Goal: Task Accomplishment & Management: Manage account settings

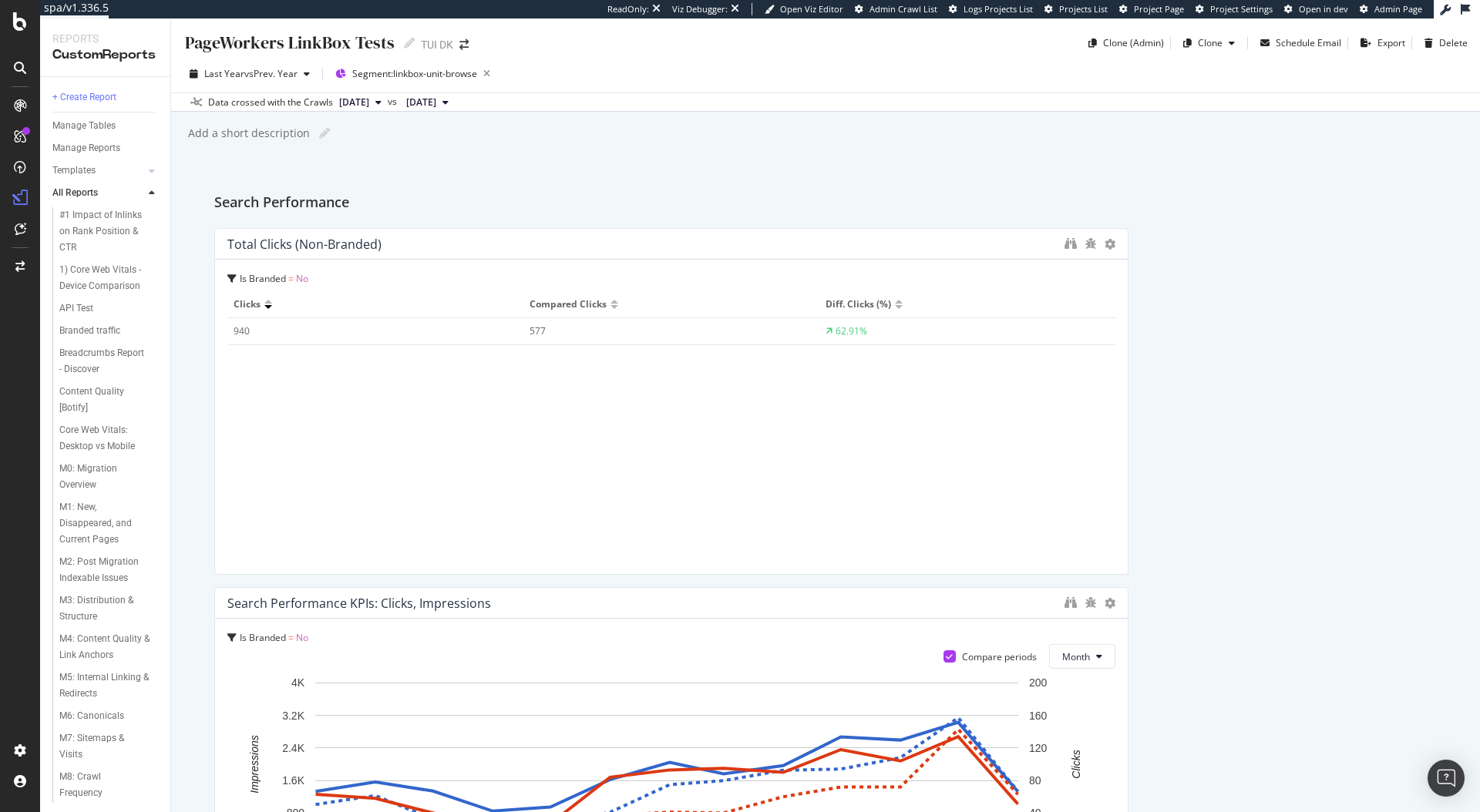
scroll to position [376, 0]
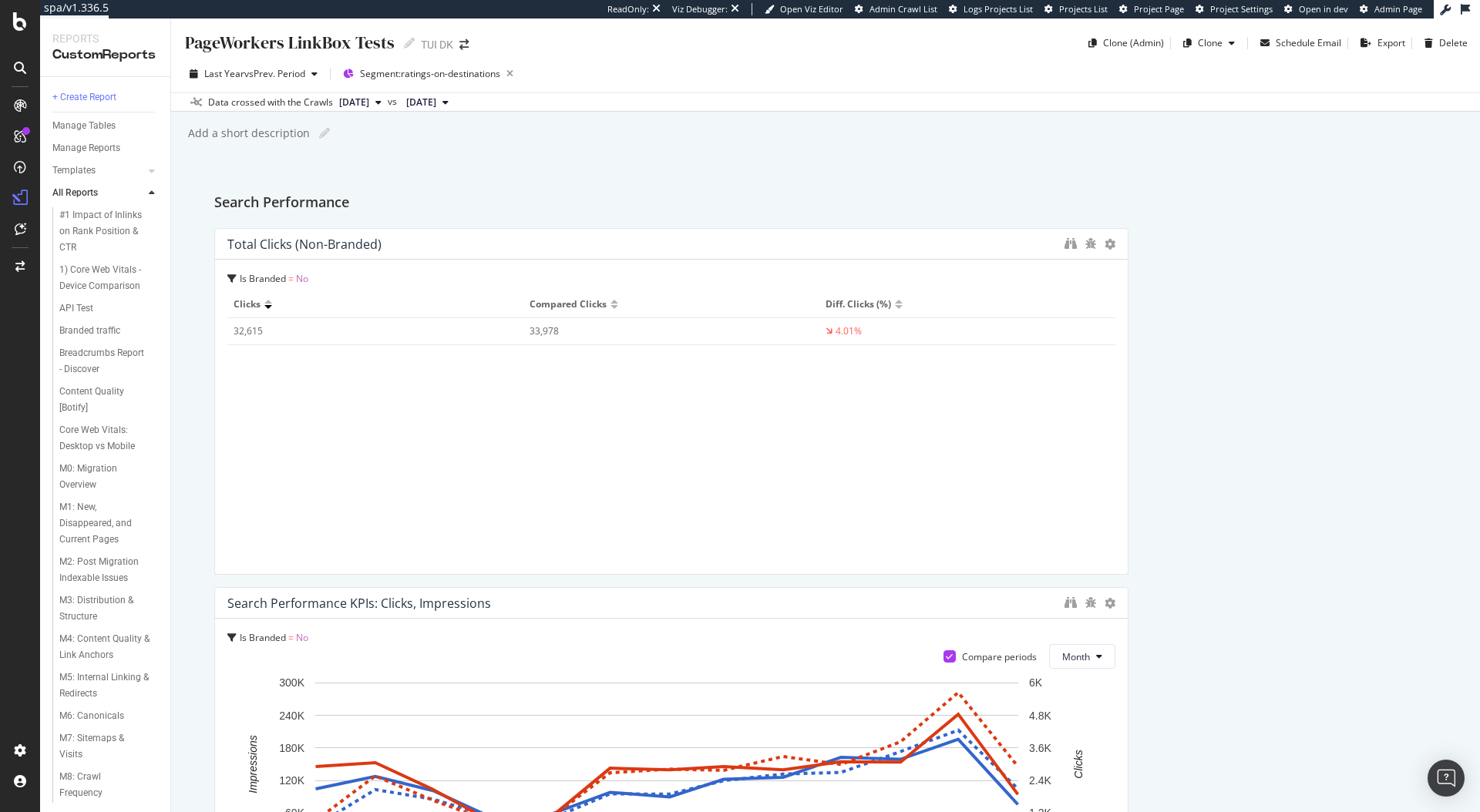
scroll to position [1105, 0]
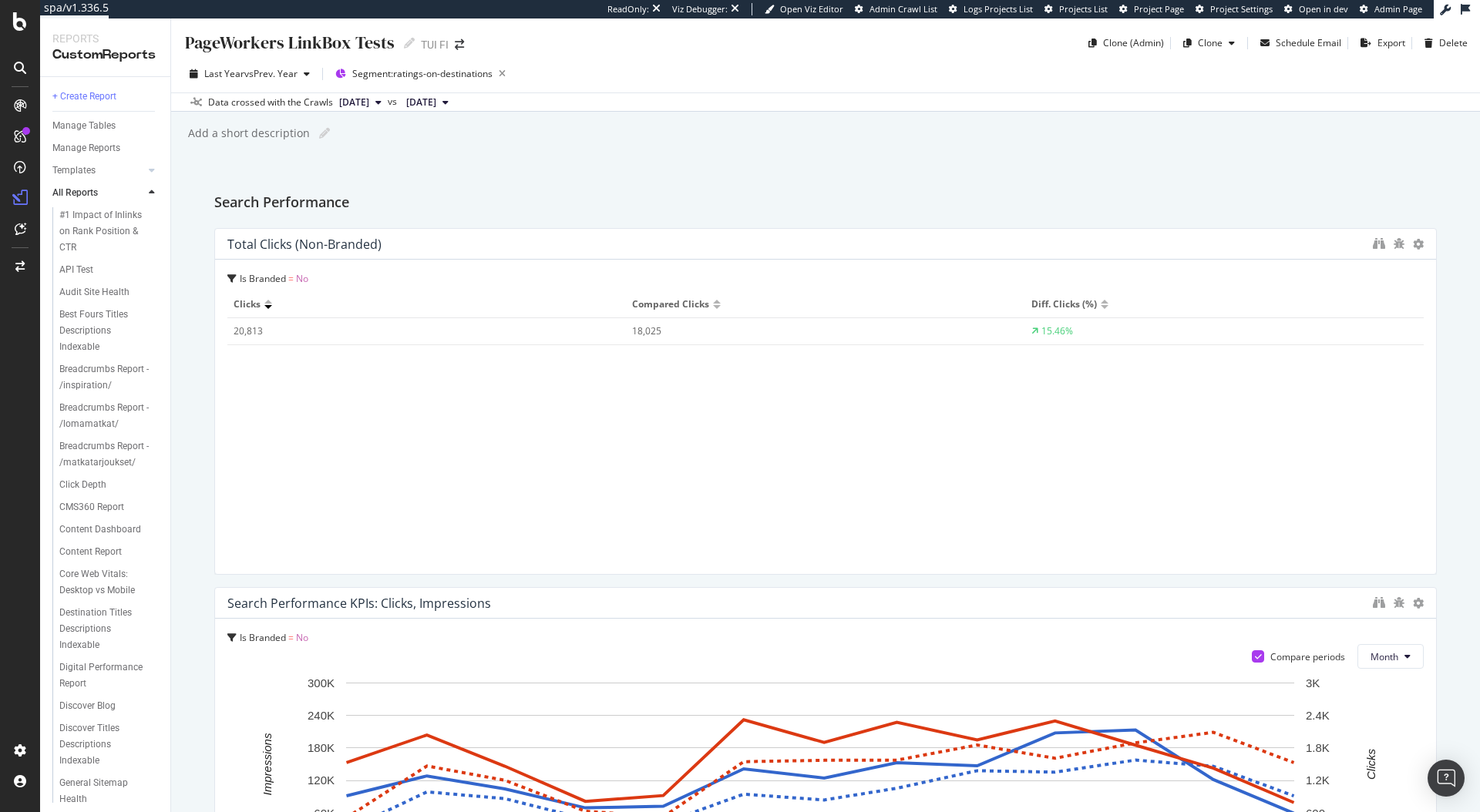
scroll to position [603, 0]
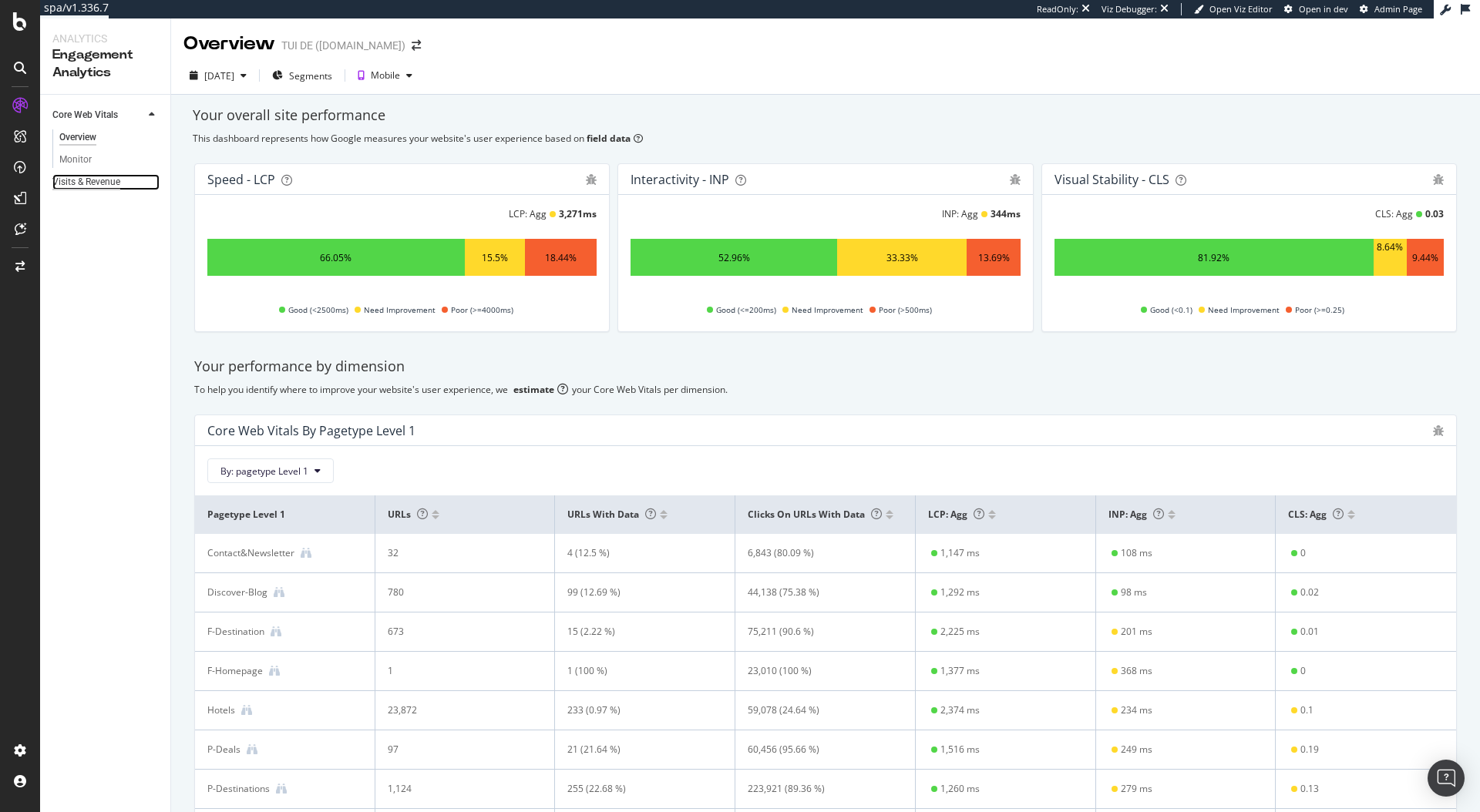
click at [81, 184] on div "Visits & Revenue" at bounding box center [86, 182] width 68 height 16
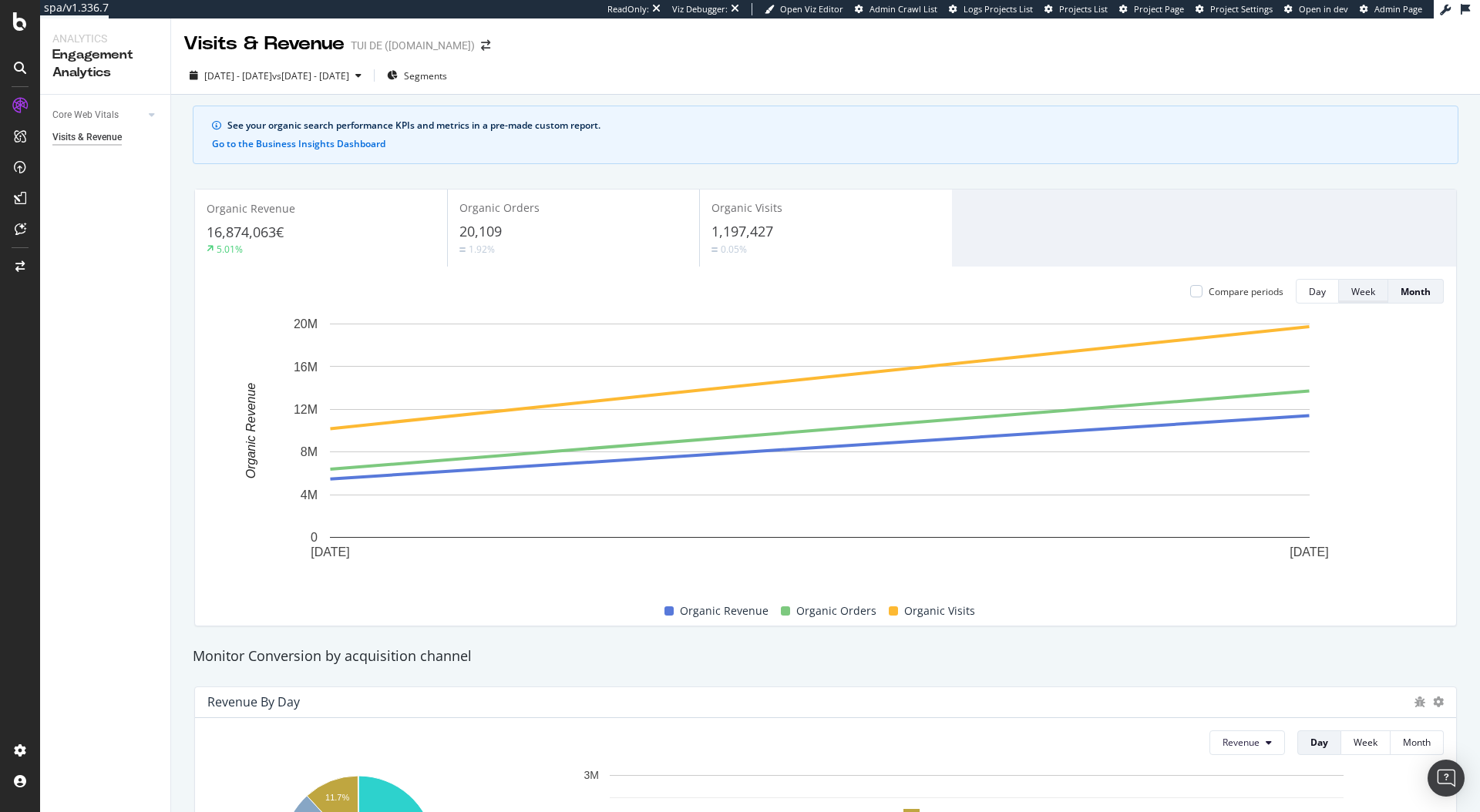
click at [1351, 300] on div "Week" at bounding box center [1363, 291] width 24 height 21
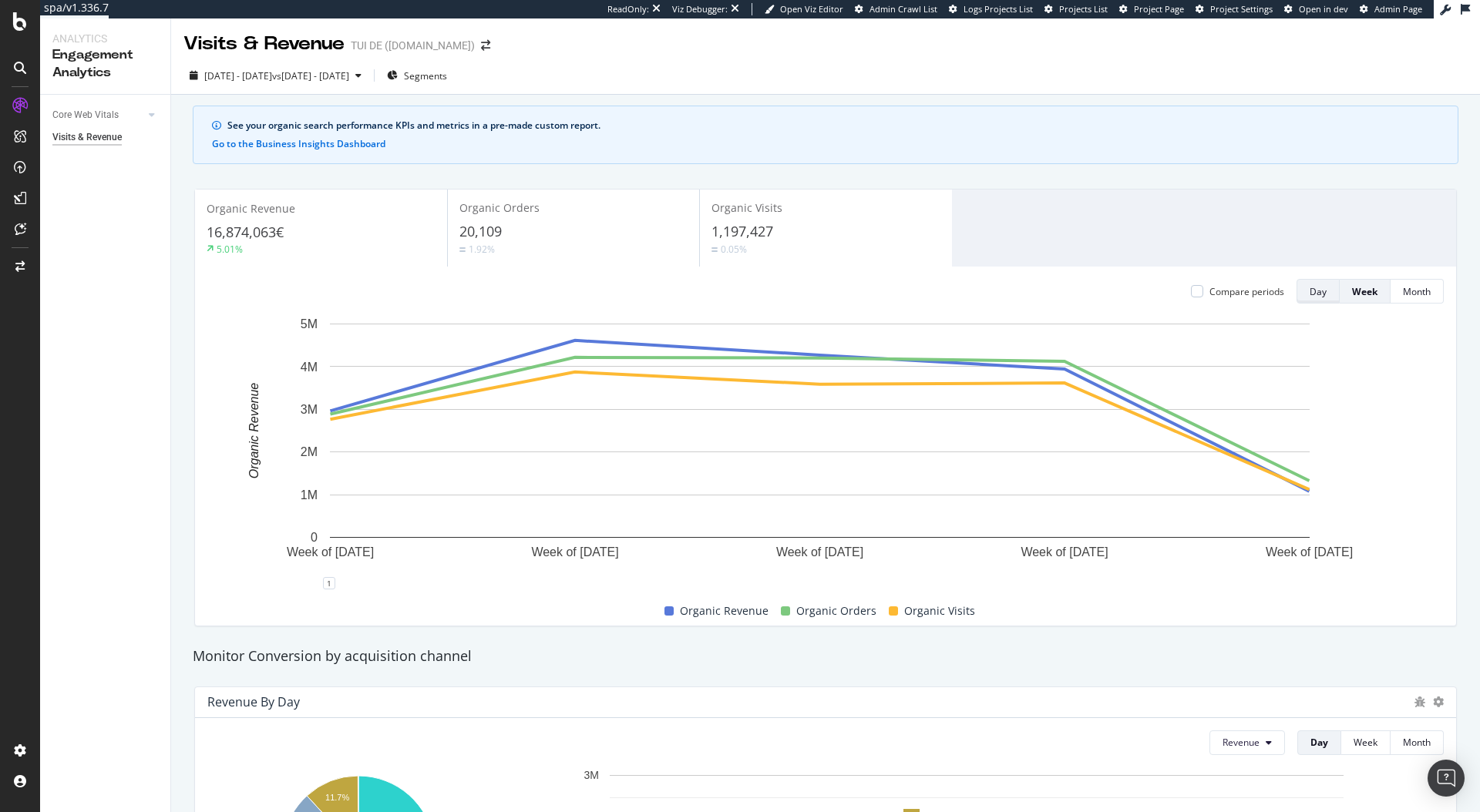
click at [1309, 289] on div "Day" at bounding box center [1318, 292] width 17 height 13
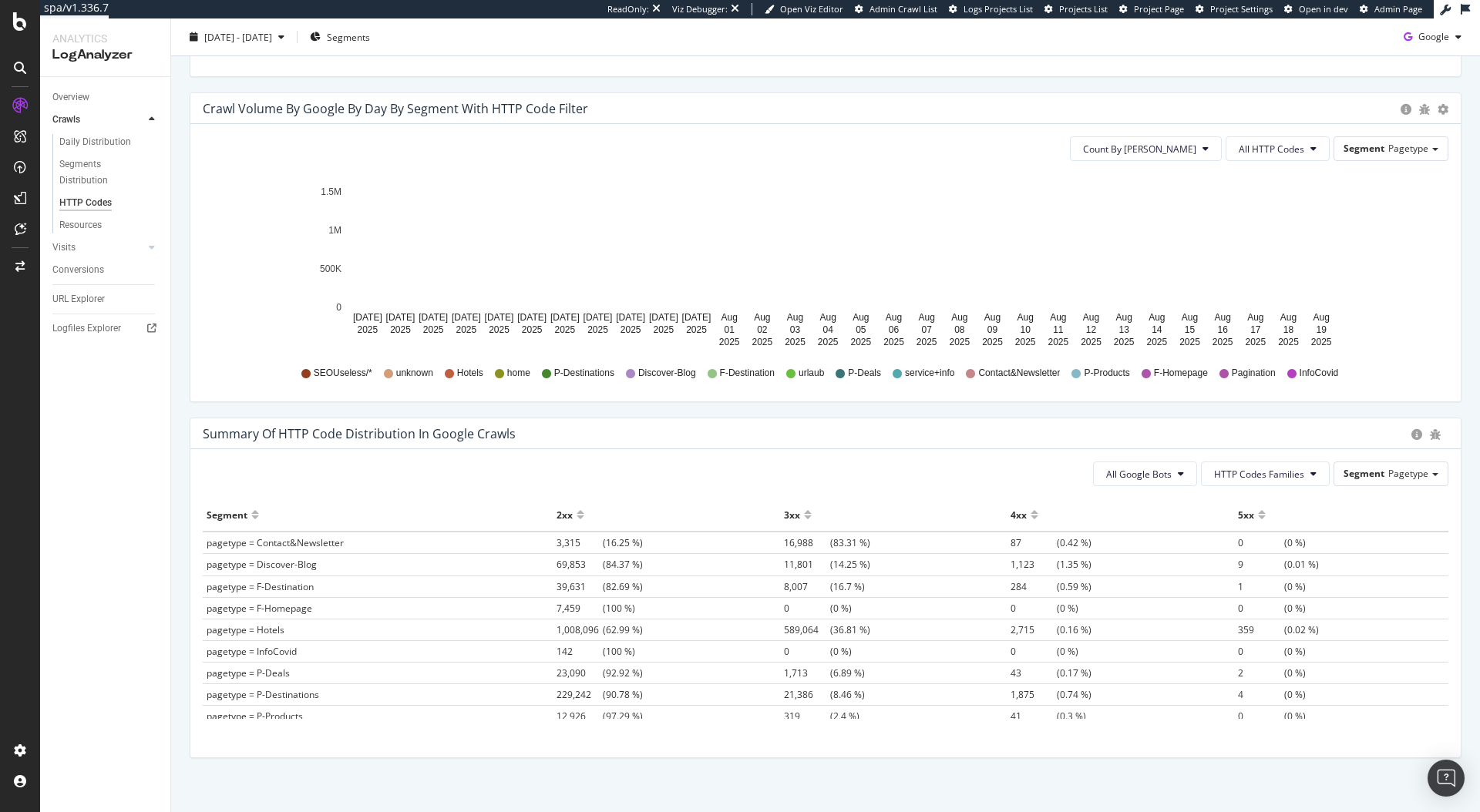
scroll to position [761, 0]
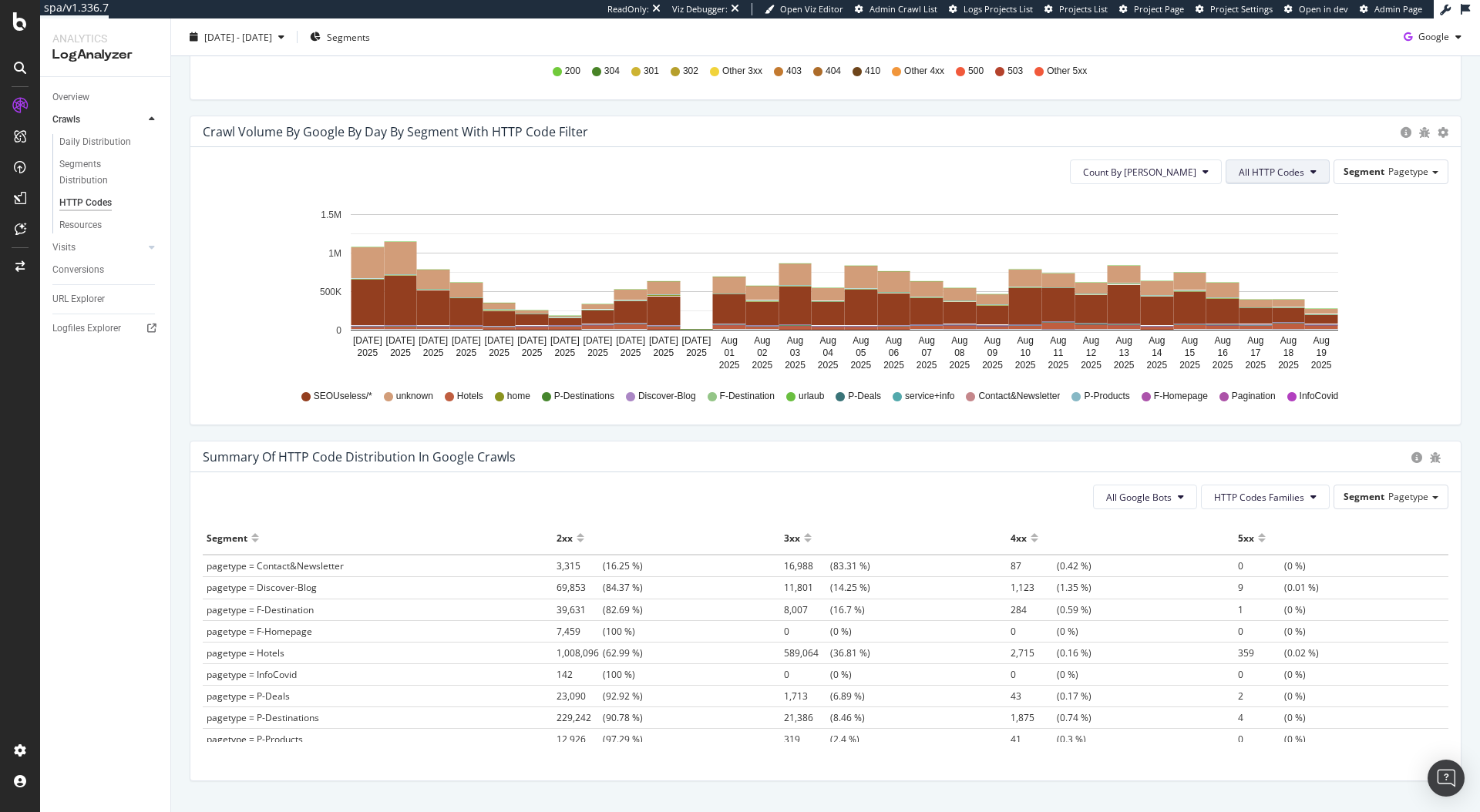
click at [1254, 174] on span "All HTTP Codes" at bounding box center [1271, 171] width 65 height 13
click at [1260, 244] on span "4xx family" at bounding box center [1268, 249] width 78 height 14
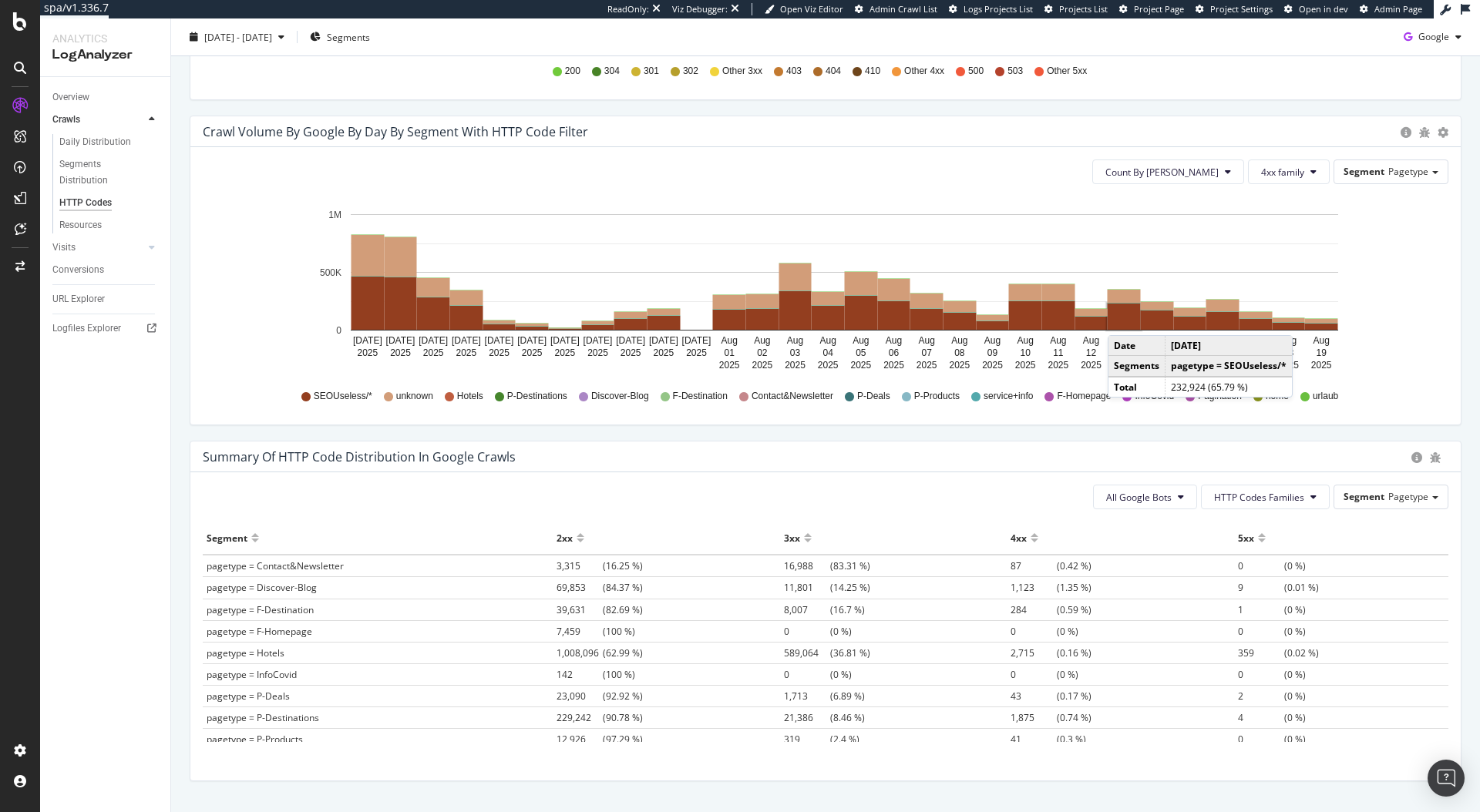
click at [1123, 320] on rect "A chart." at bounding box center [1124, 316] width 33 height 27
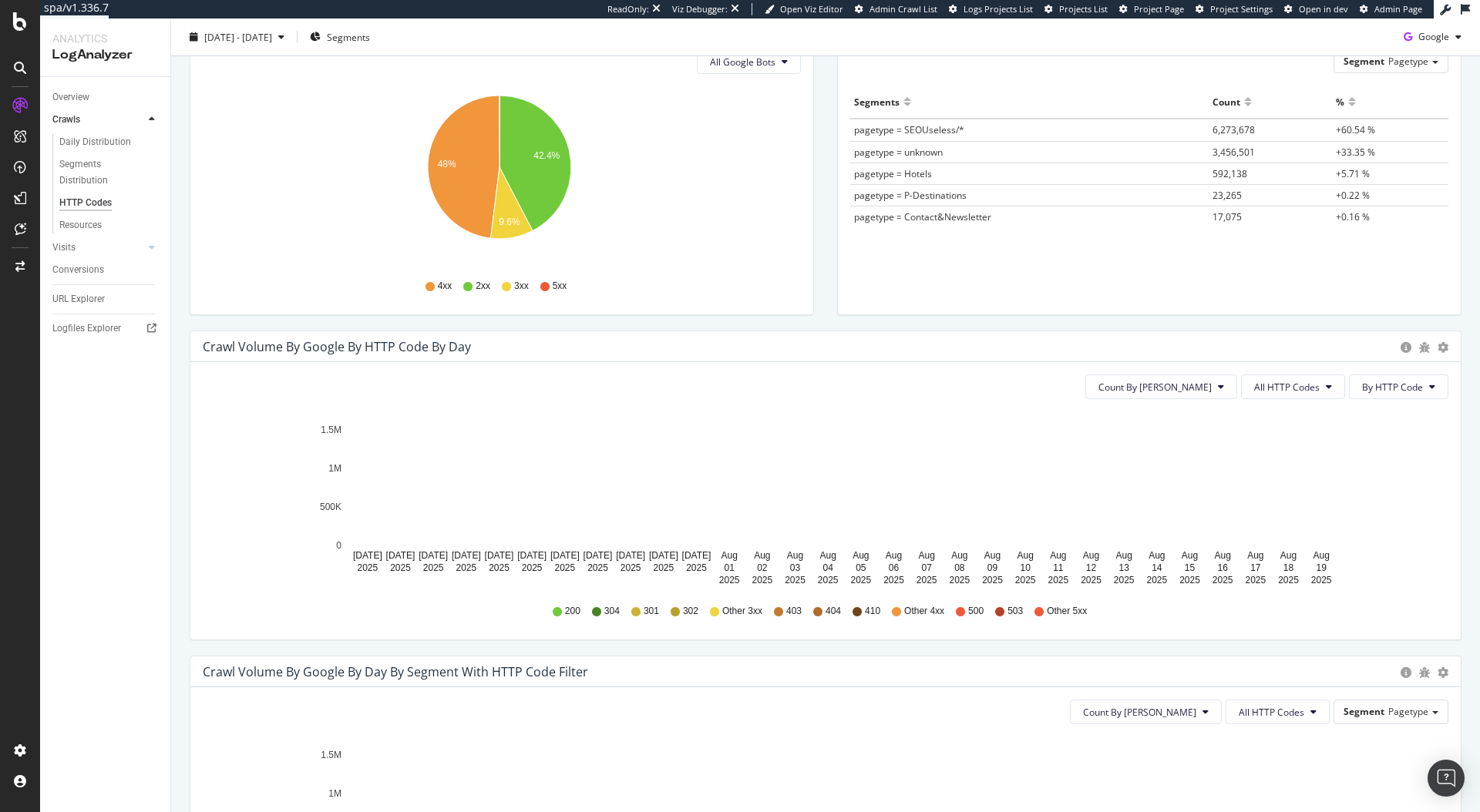
scroll to position [327, 0]
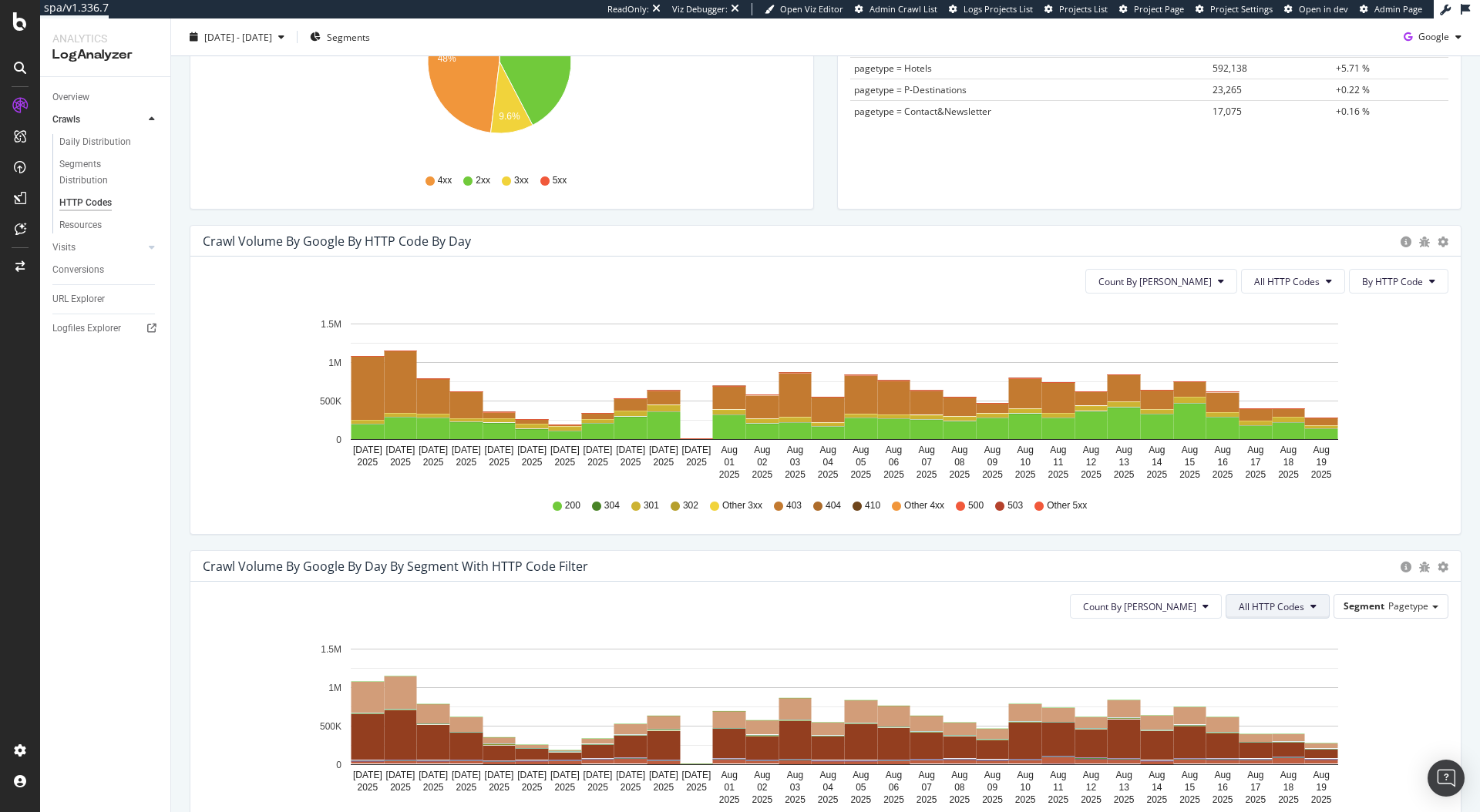
click at [1306, 608] on button "All HTTP Codes" at bounding box center [1277, 606] width 104 height 25
click at [1269, 510] on span "403" at bounding box center [1268, 511] width 78 height 14
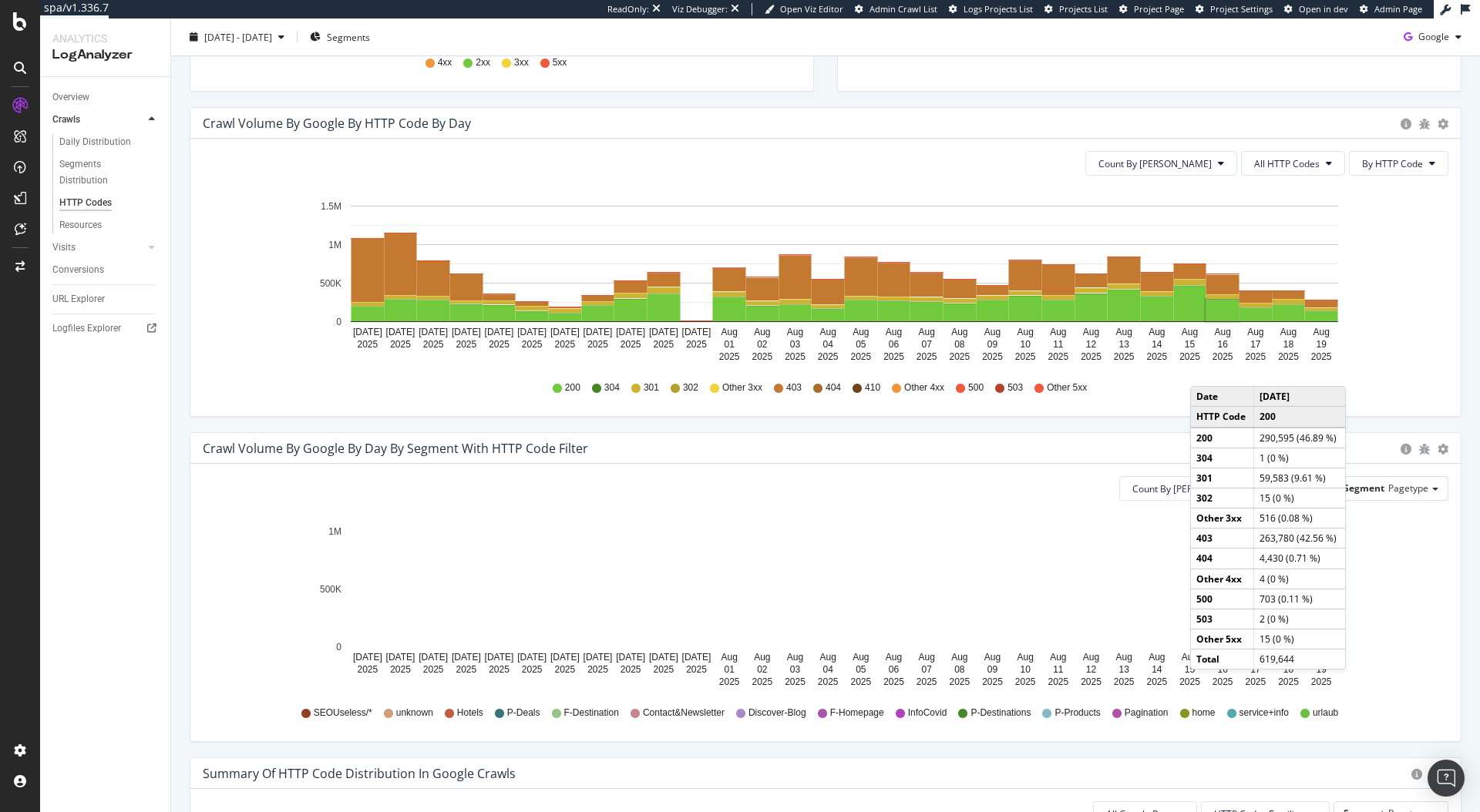
scroll to position [472, 0]
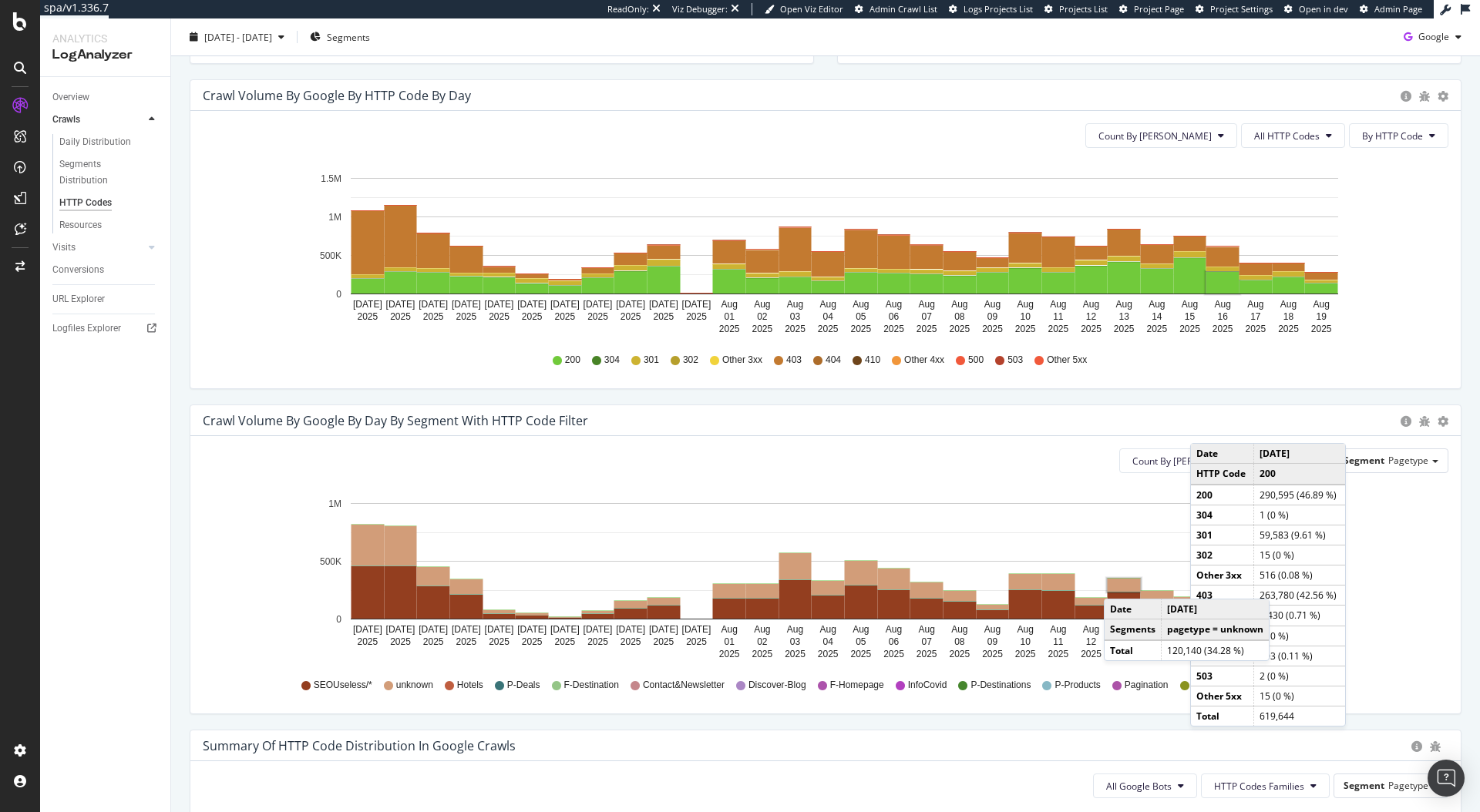
click at [1119, 583] on rect "A chart." at bounding box center [1124, 585] width 33 height 13
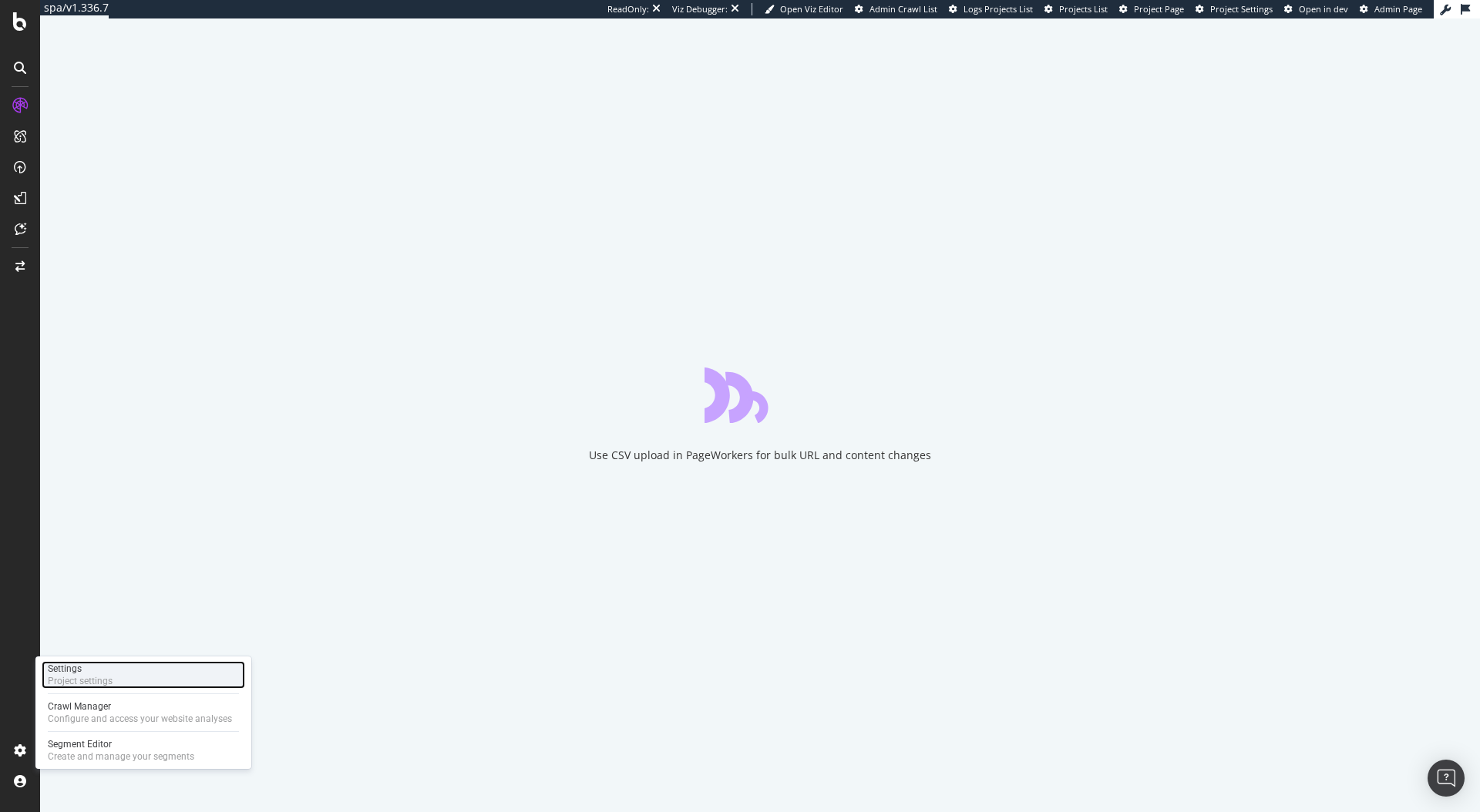
click at [128, 676] on div "Settings Project settings" at bounding box center [143, 675] width 203 height 27
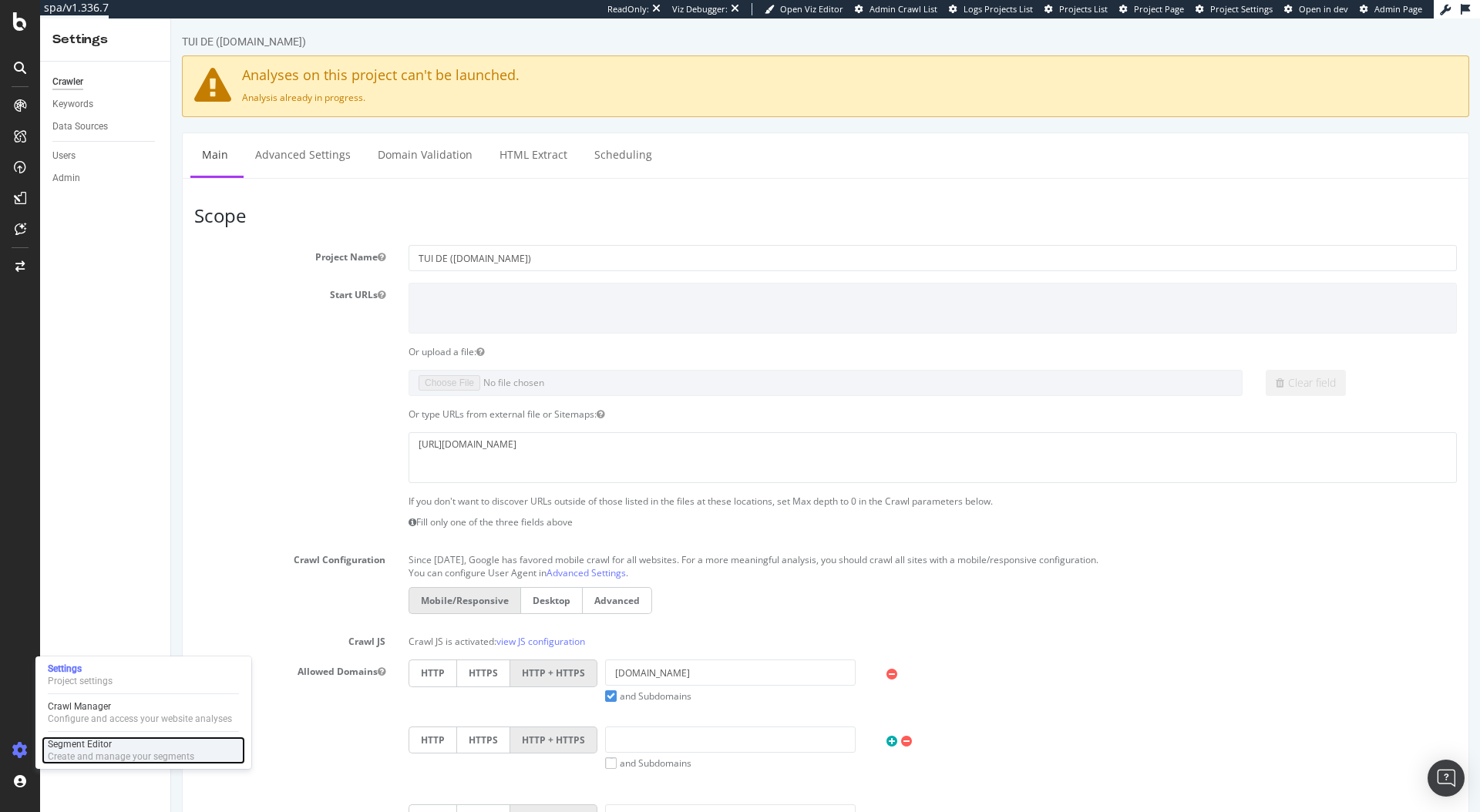
click at [52, 745] on div "Segment Editor" at bounding box center [121, 744] width 147 height 12
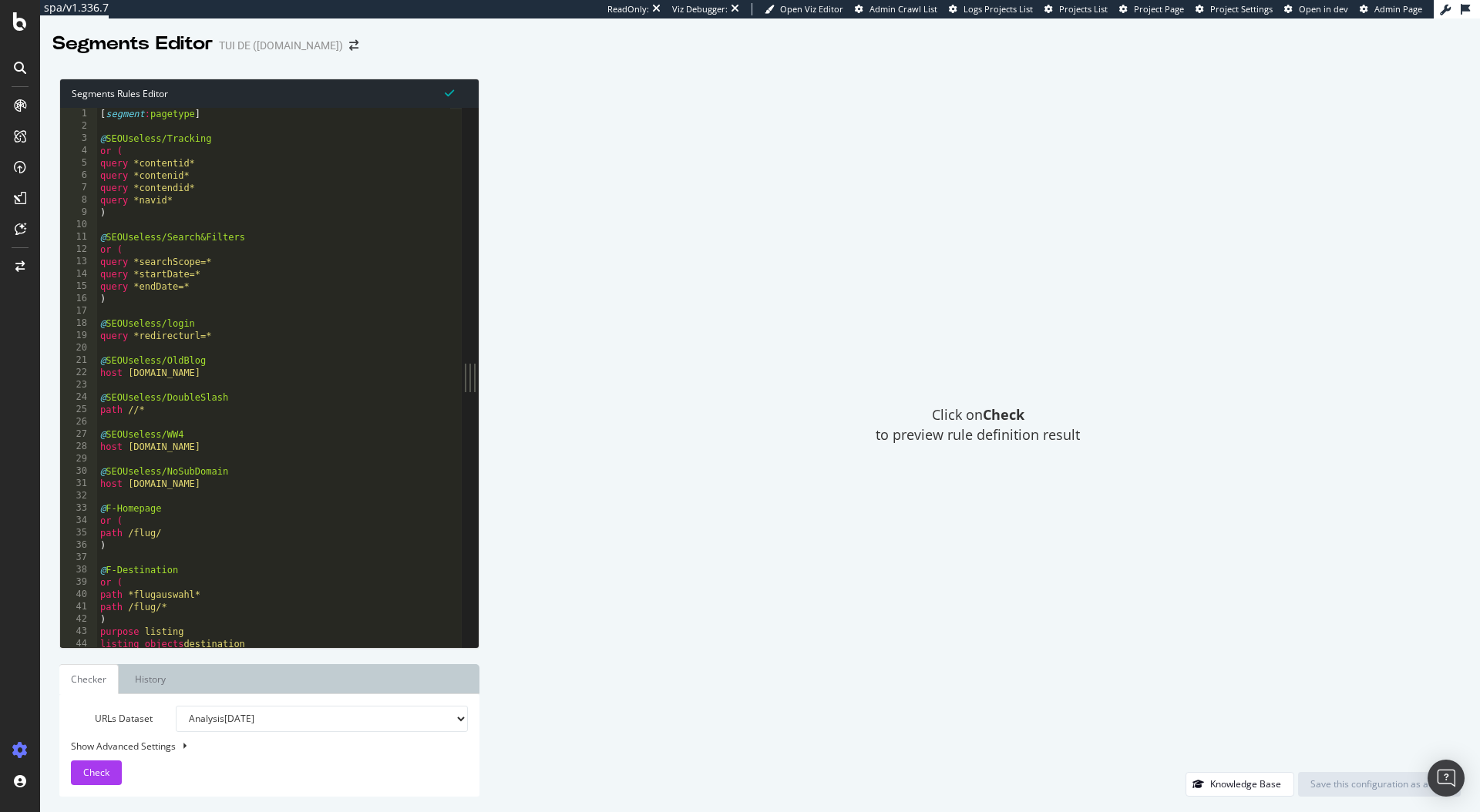
click at [349, 314] on div "[ segment : pagetype ] @ SEOUseless/Tracking or ( query *contentid* query *cont…" at bounding box center [274, 390] width 353 height 564
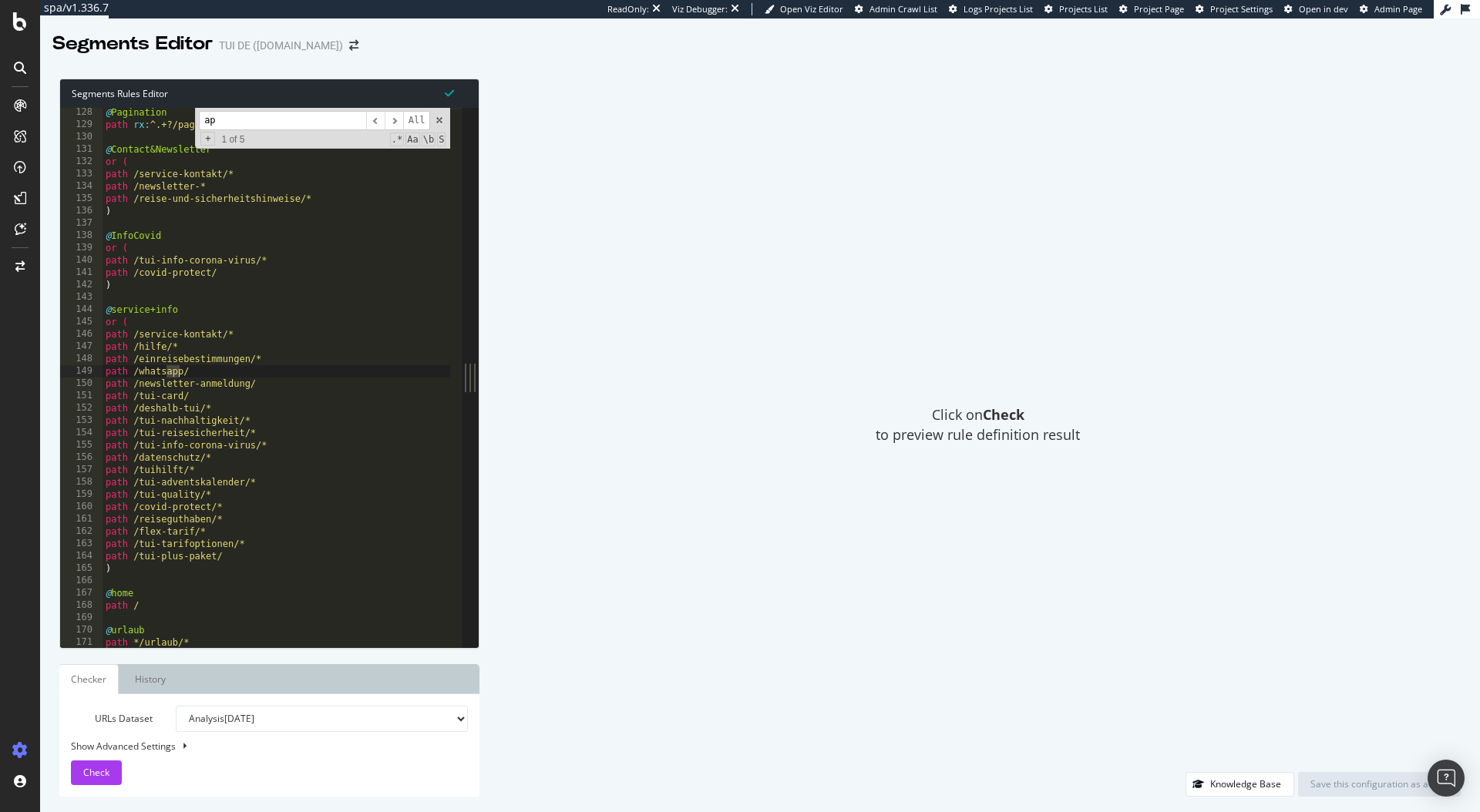
scroll to position [434, 0]
type input "api"
click at [394, 125] on span "​" at bounding box center [394, 120] width 19 height 19
drag, startPoint x: 376, startPoint y: 123, endPoint x: 384, endPoint y: 121, distance: 8.2
click at [376, 123] on span "​" at bounding box center [376, 120] width 19 height 19
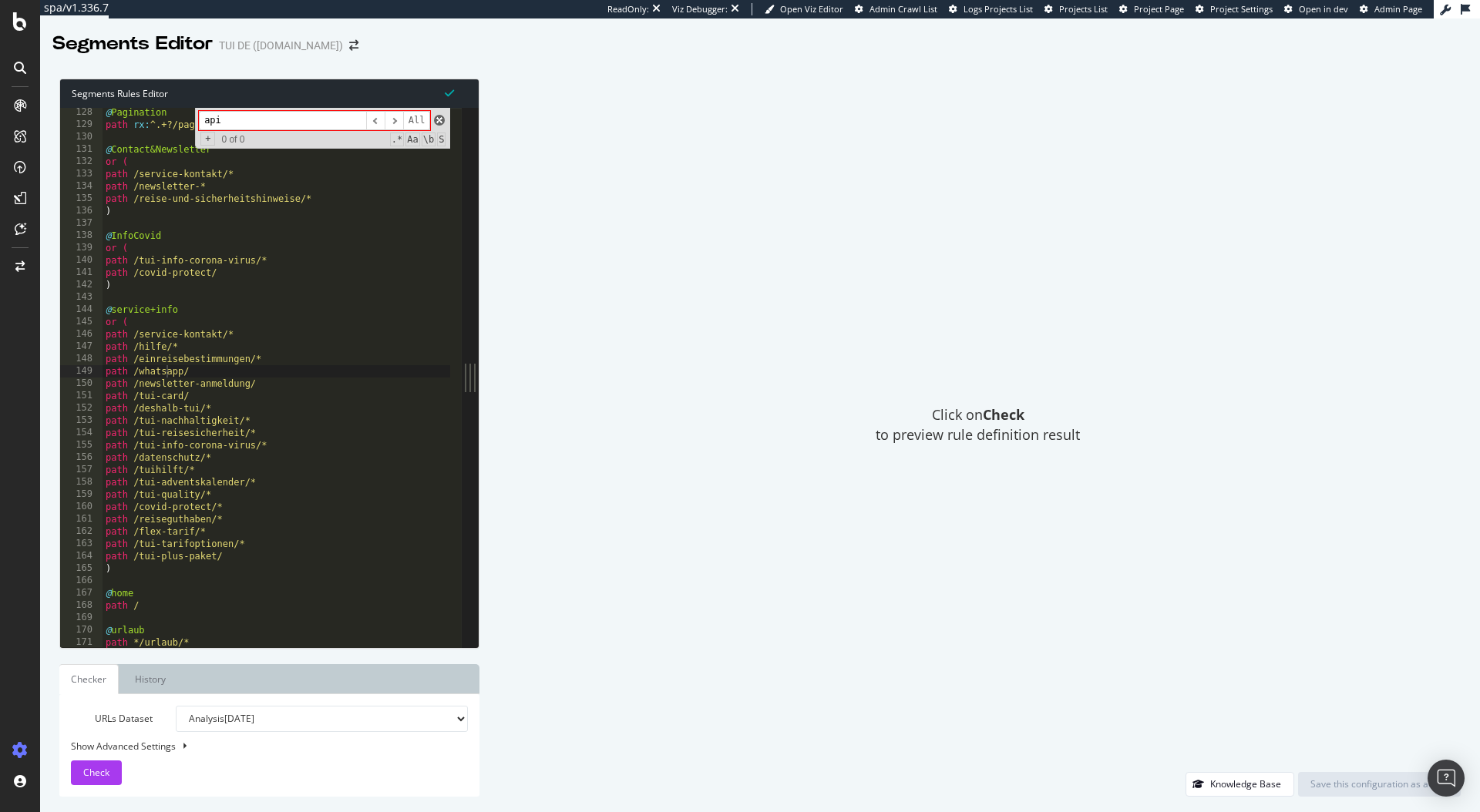
click at [434, 117] on span at bounding box center [439, 120] width 11 height 11
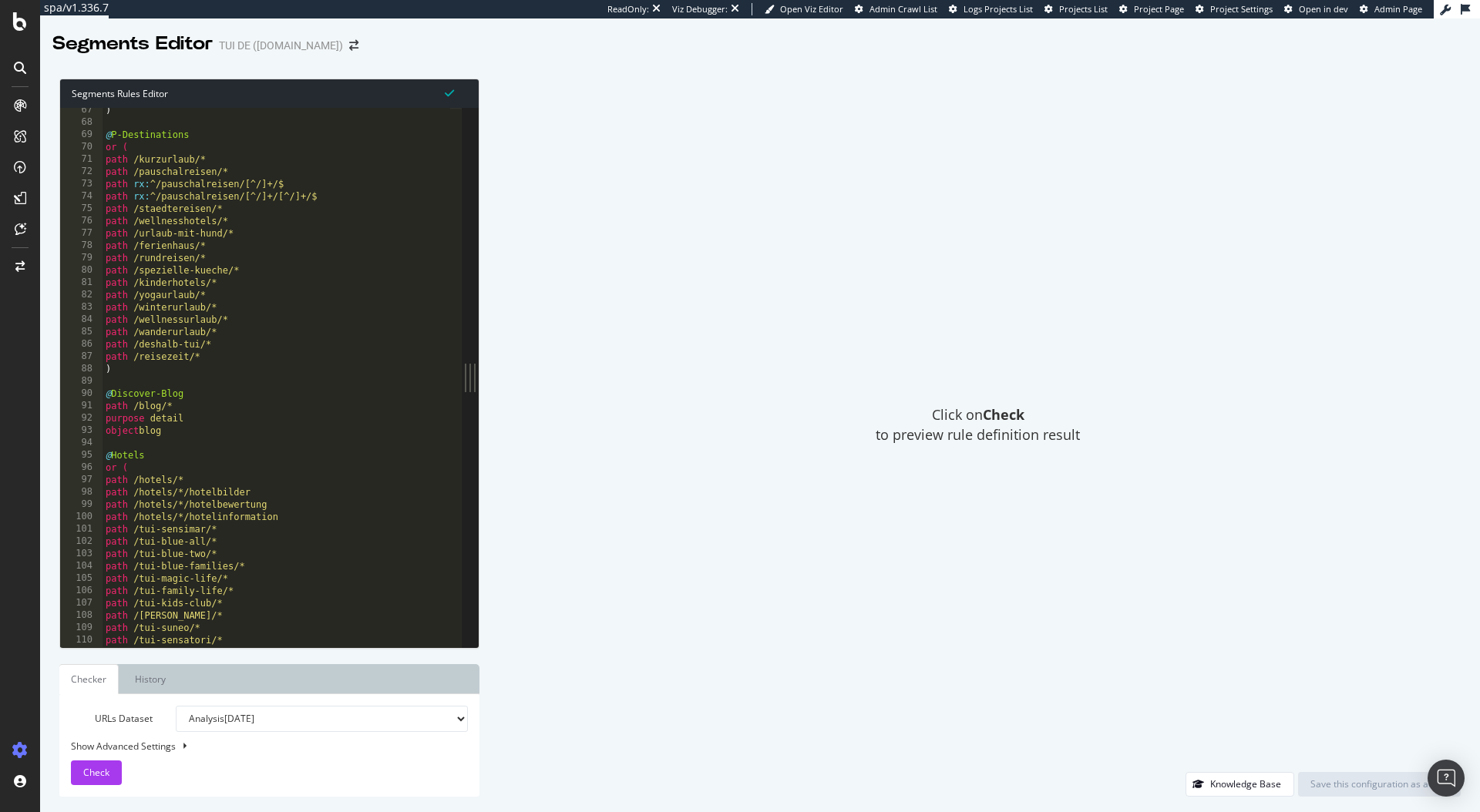
scroll to position [258, 0]
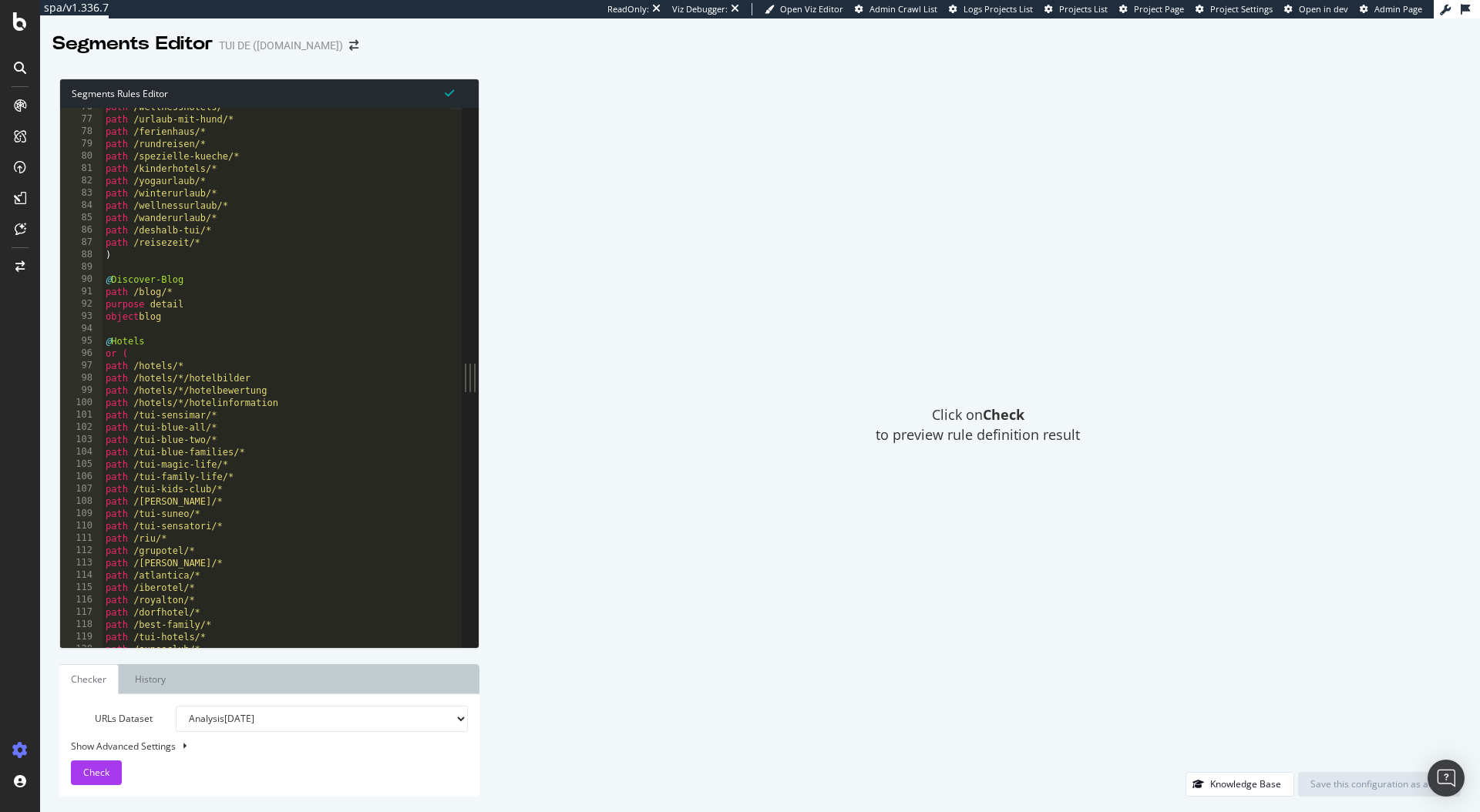
click at [212, 276] on div "path /wellnesshotels/* path /urlaub-mit-hund/* path /ferienhaus/* path /rundrei…" at bounding box center [277, 383] width 348 height 564
click at [215, 316] on div "path /wellnesshotels/* path /urlaub-mit-hund/* path /ferienhaus/* path /rundrei…" at bounding box center [277, 383] width 348 height 564
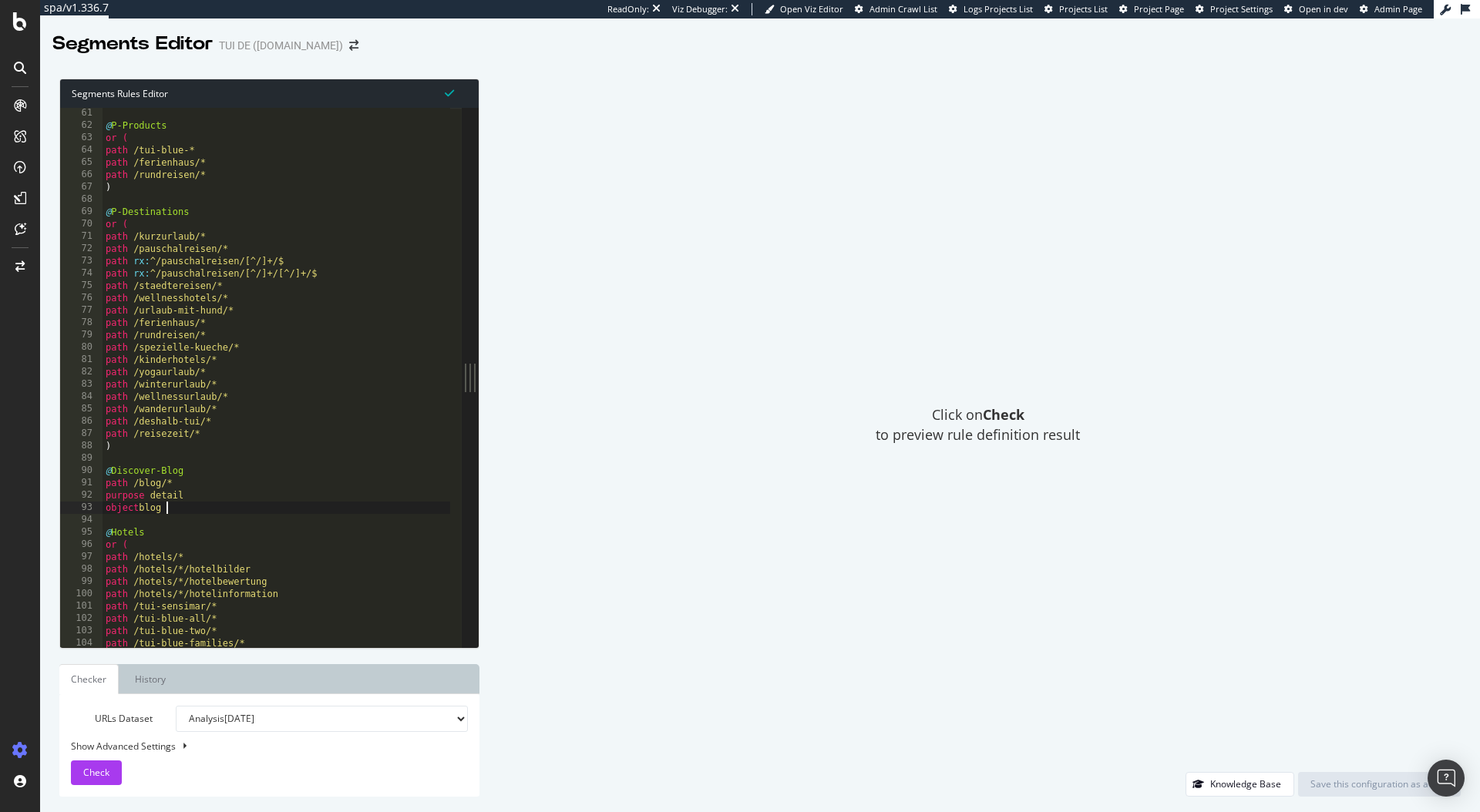
scroll to position [0, 0]
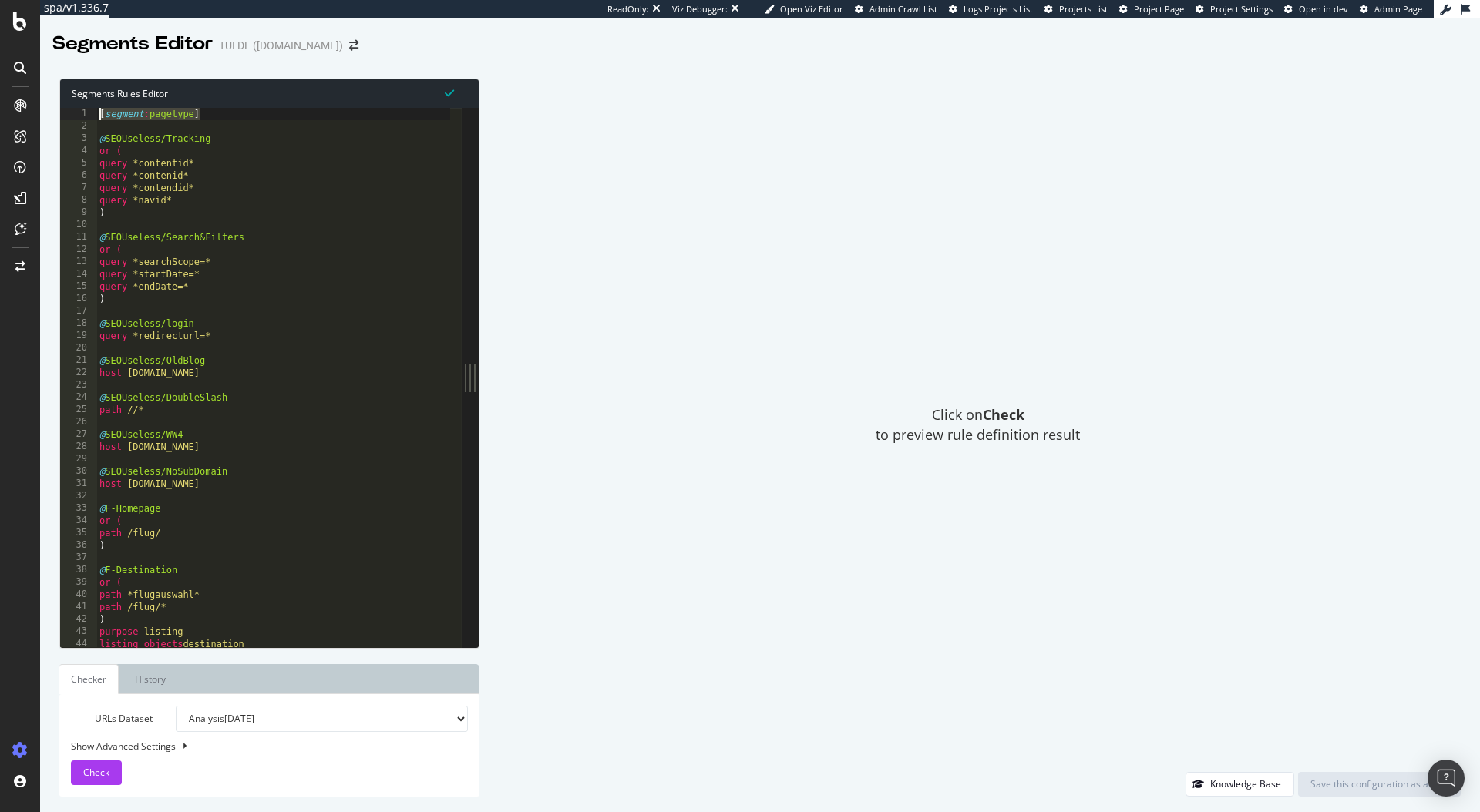
drag, startPoint x: 221, startPoint y: 114, endPoint x: 90, endPoint y: 111, distance: 131.0
click at [90, 111] on div "object blog 1 2 3 4 5 6 7 8 9 10 11 12 13 14 15 16 17 18 19 20 21 22 23 24 25 2…" at bounding box center [261, 377] width 401 height 539
drag, startPoint x: 242, startPoint y: 141, endPoint x: 51, endPoint y: 111, distance: 193.3
click at [51, 111] on div "Segments Rules Editor [segment:pagetype] 1 2 3 4 5 6 7 8 9 10 11 12 13 14 15 16…" at bounding box center [760, 438] width 1440 height 749
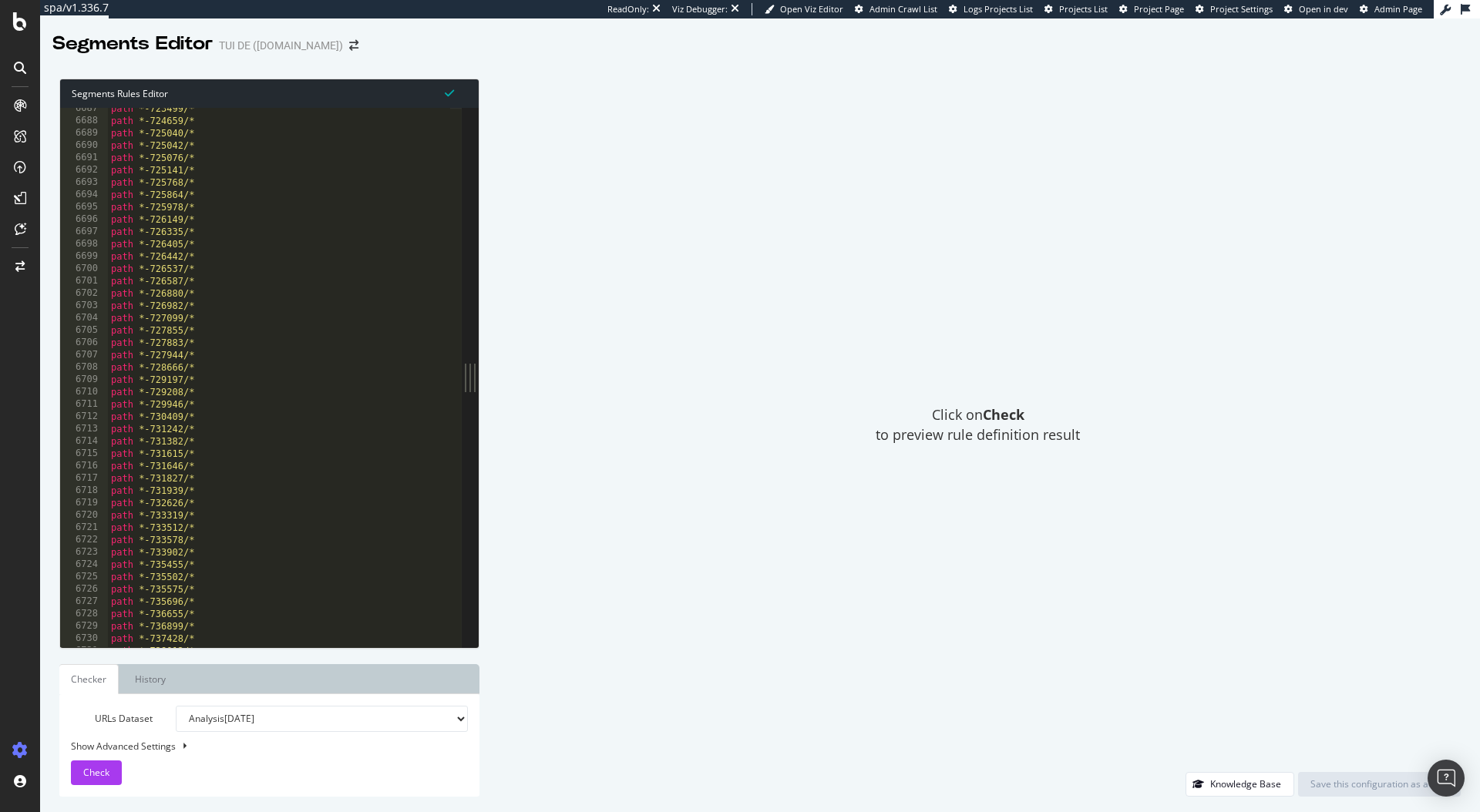
scroll to position [24713, 0]
click at [129, 641] on div "path *-1281737/* path *-1281823/* path *-1281975/* path *-1281978/* path *-1281…" at bounding box center [280, 387] width 343 height 564
type textarea ")"
paste textarea "@SEOUseless/Tracking"
drag, startPoint x: 163, startPoint y: 617, endPoint x: 203, endPoint y: 618, distance: 40.0
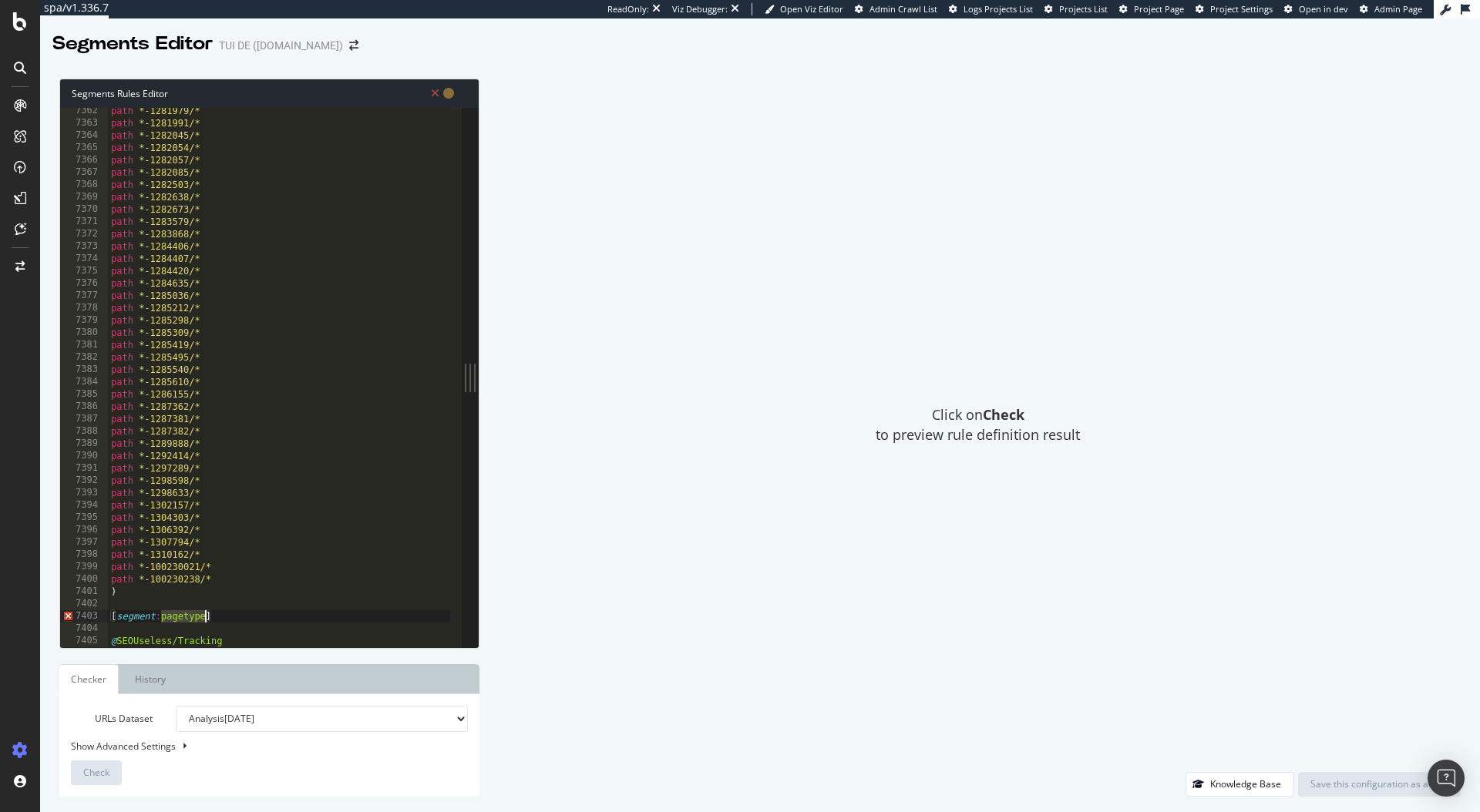
click at [203, 618] on div "path *-1281979/* path *-1281991/* path *-1282045/* path *-1282054/* path *-1282…" at bounding box center [280, 387] width 343 height 564
drag, startPoint x: 220, startPoint y: 644, endPoint x: 120, endPoint y: 642, distance: 100.0
click at [118, 642] on div "path *-1281979/* path *-1281991/* path *-1282045/* path *-1282054/* path *-1282…" at bounding box center [280, 387] width 343 height 564
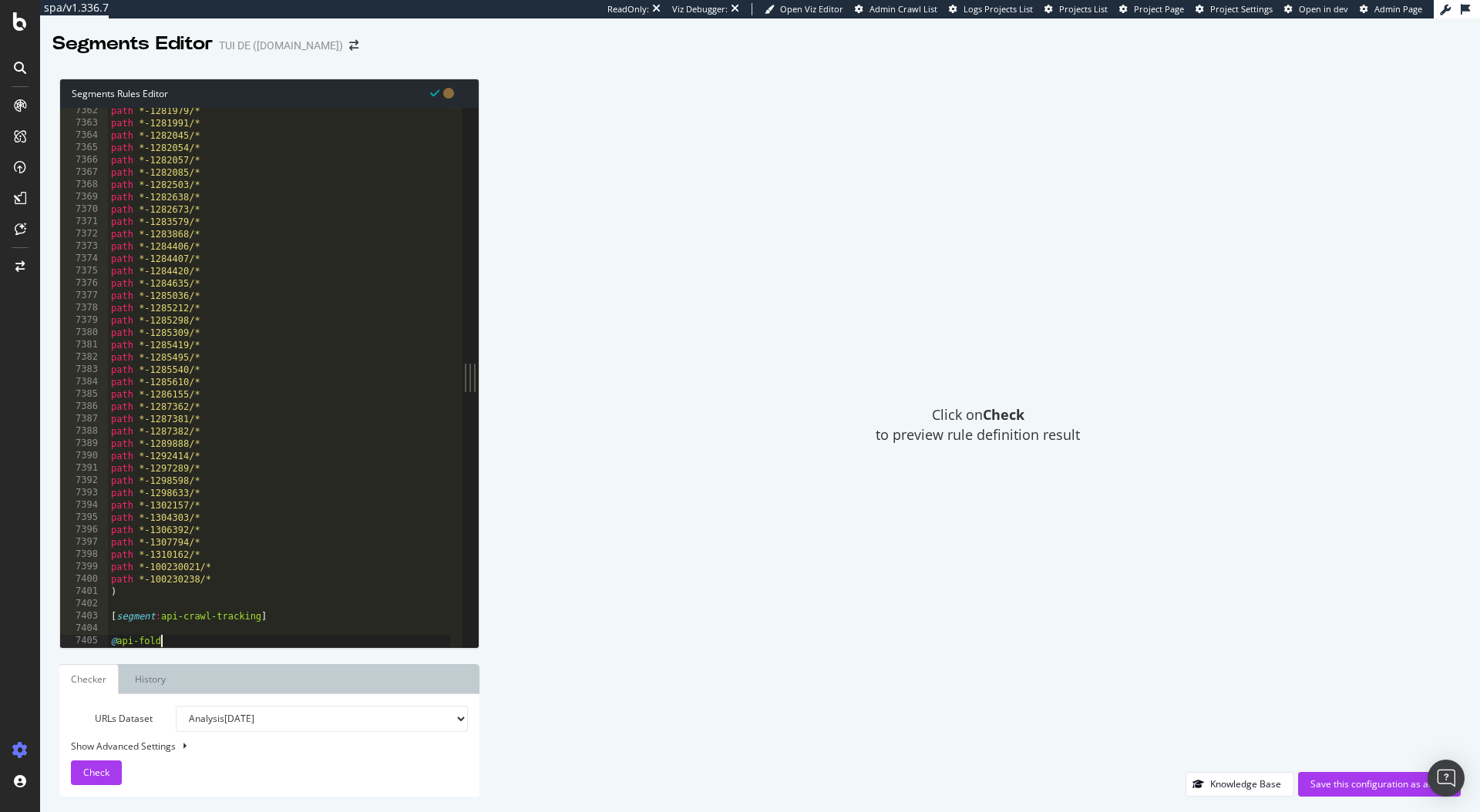
type textarea "@api-folder"
type textarea "path */api/*"
click at [115, 771] on button "Check" at bounding box center [96, 773] width 51 height 25
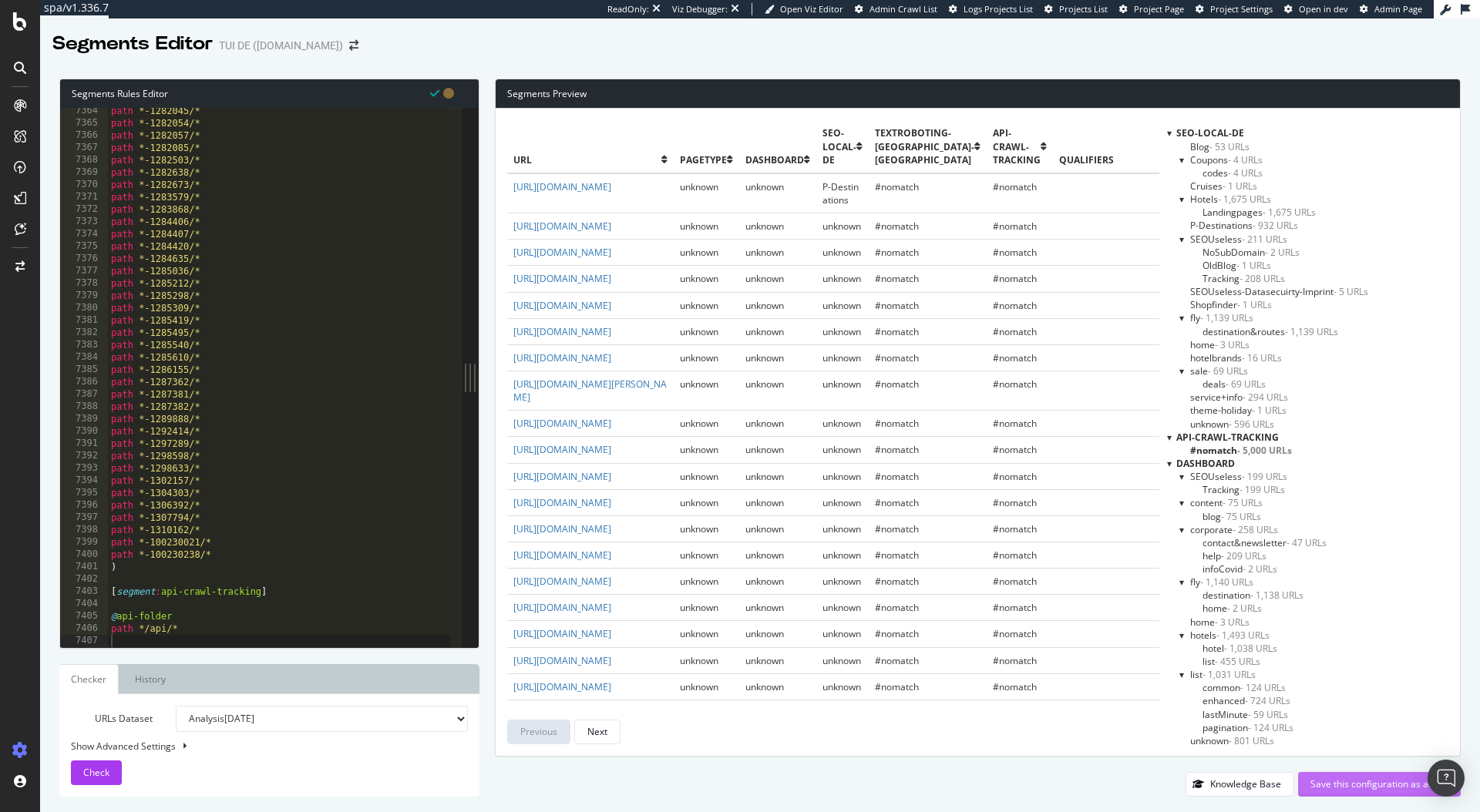
click at [1333, 780] on div "Save this configuration as active" at bounding box center [1379, 784] width 138 height 13
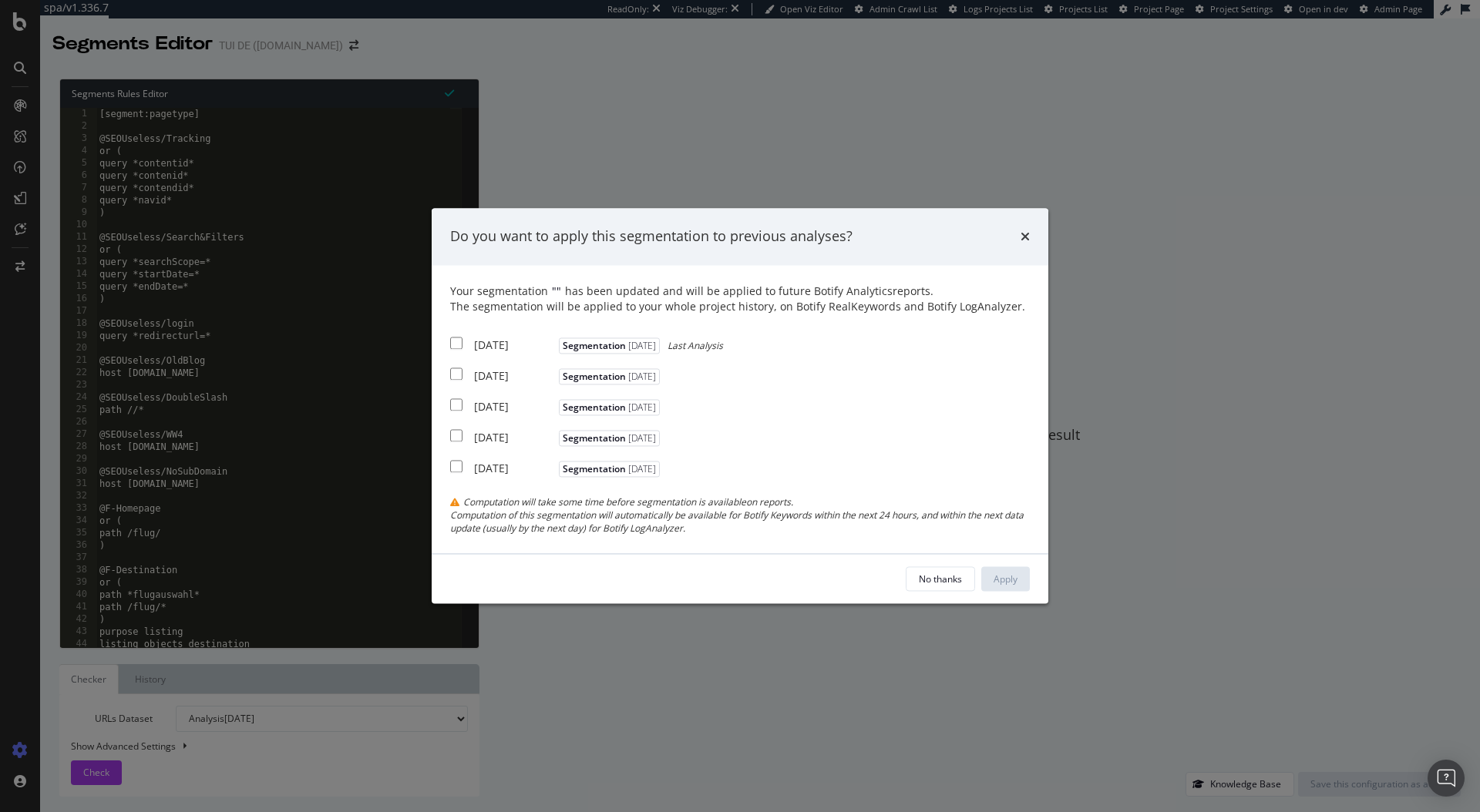
click at [453, 341] on input "modal" at bounding box center [456, 343] width 12 height 12
checkbox input "true"
click at [459, 368] on div "2025 Aug. 17th Segmentation 2025-07-31" at bounding box center [557, 374] width 214 height 19
checkbox input "true"
click at [462, 405] on div "2025 Aug. 15th Segmentation 2025-07-31" at bounding box center [557, 405] width 214 height 19
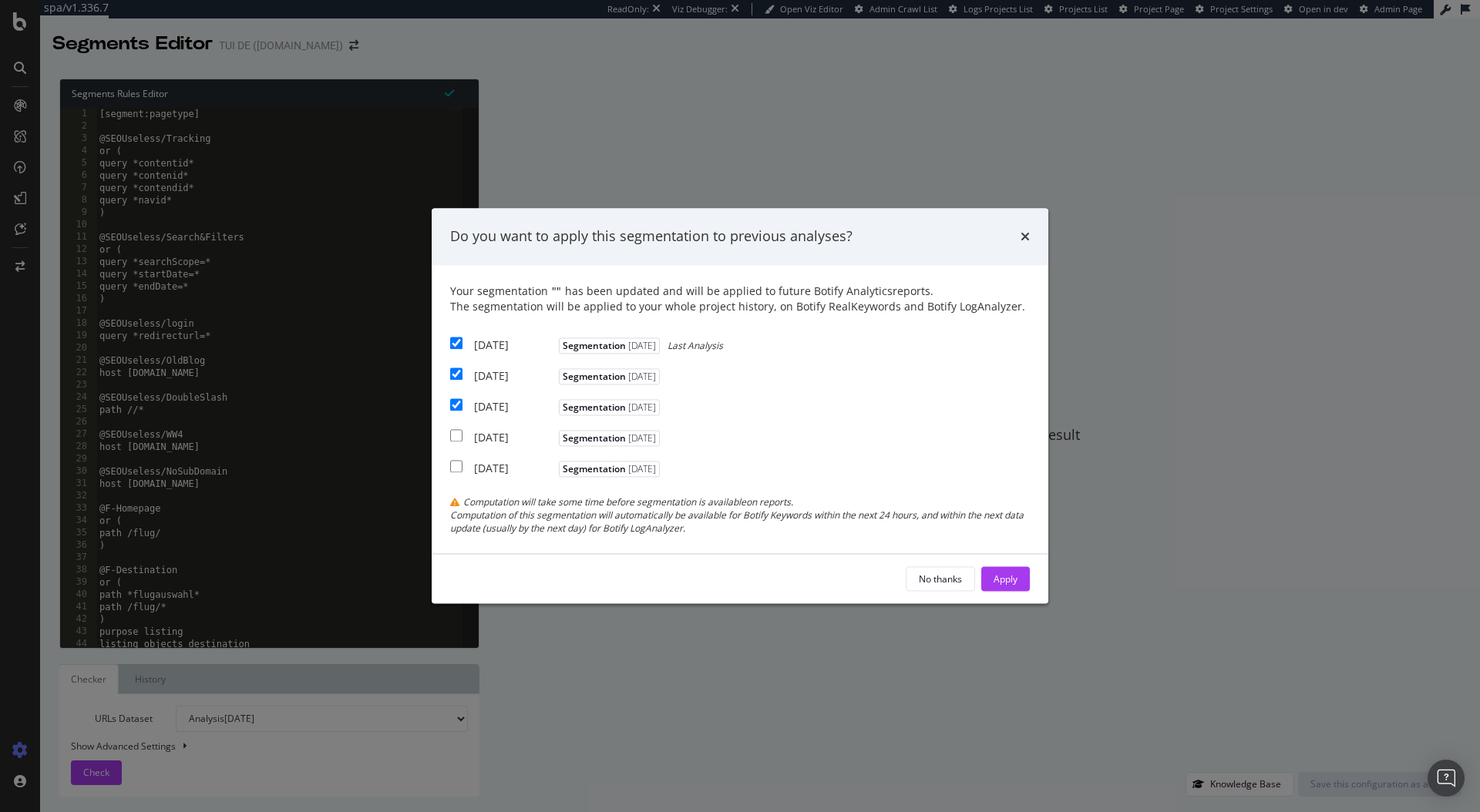
checkbox input "true"
click at [1008, 573] on div "Apply" at bounding box center [1006, 579] width 24 height 13
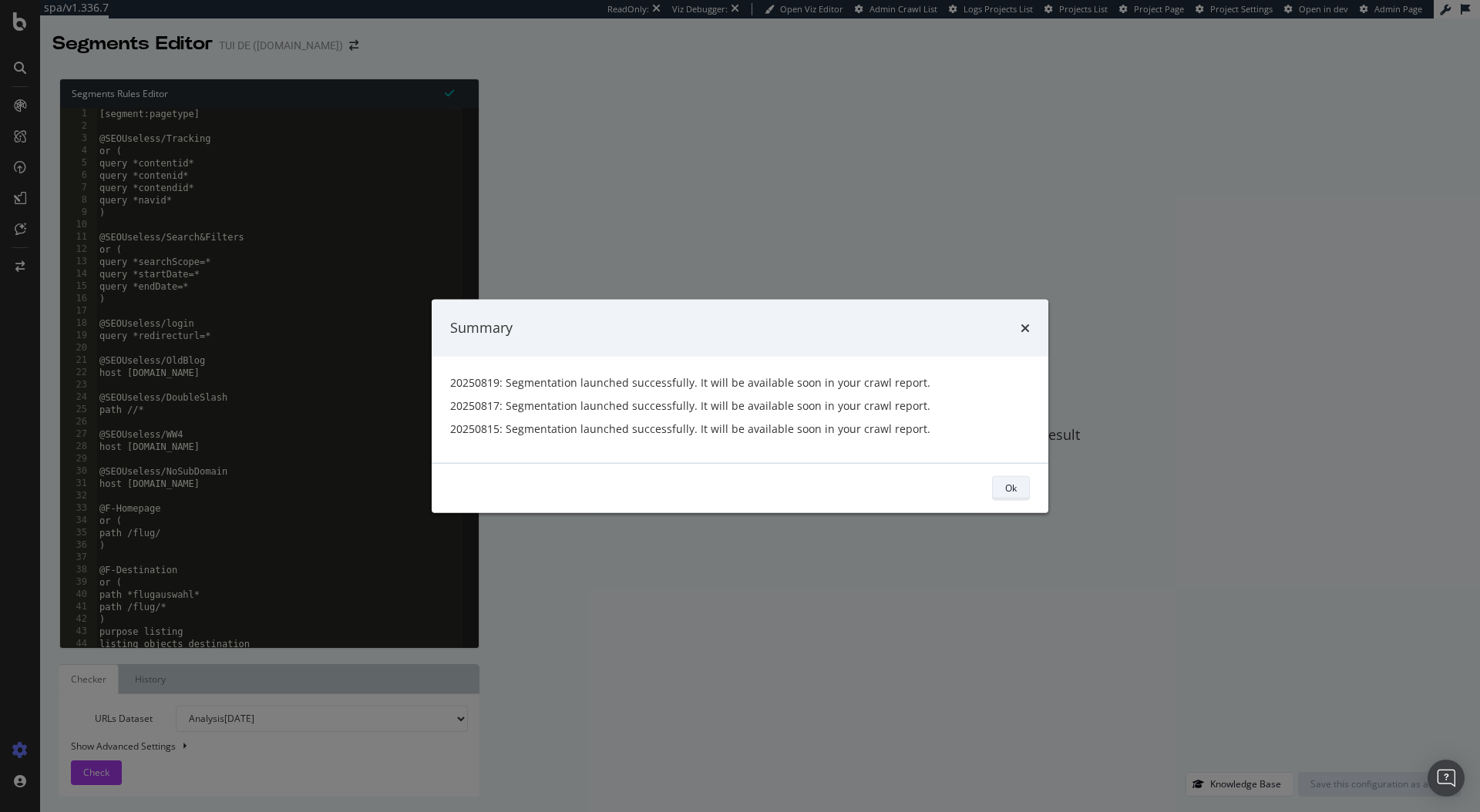
click at [1020, 480] on button "Ok" at bounding box center [1011, 488] width 38 height 25
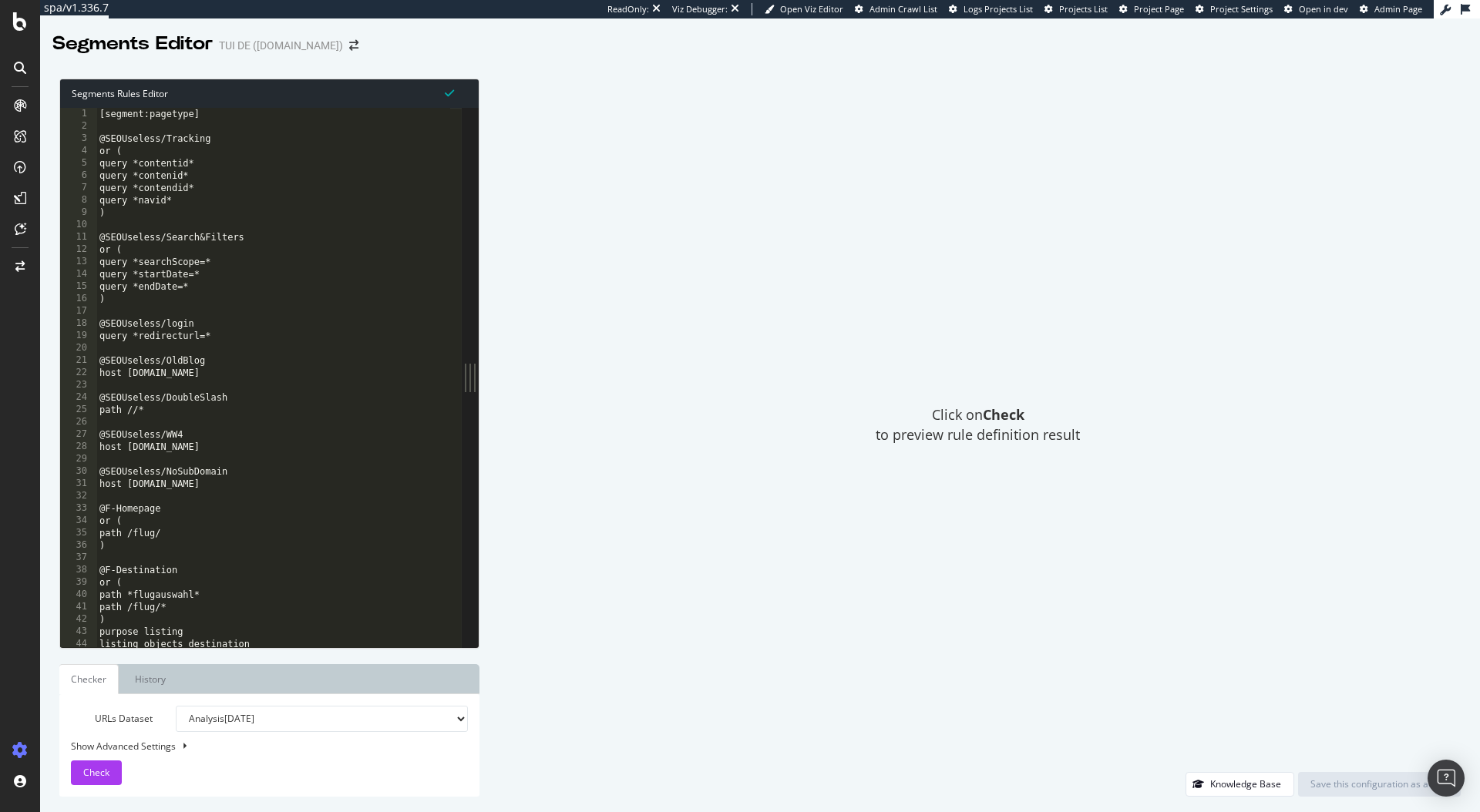
click at [249, 559] on div "[segment:pagetype] @SEOUseless/Tracking or ( query *contentid* query *contenid*…" at bounding box center [273, 390] width 354 height 564
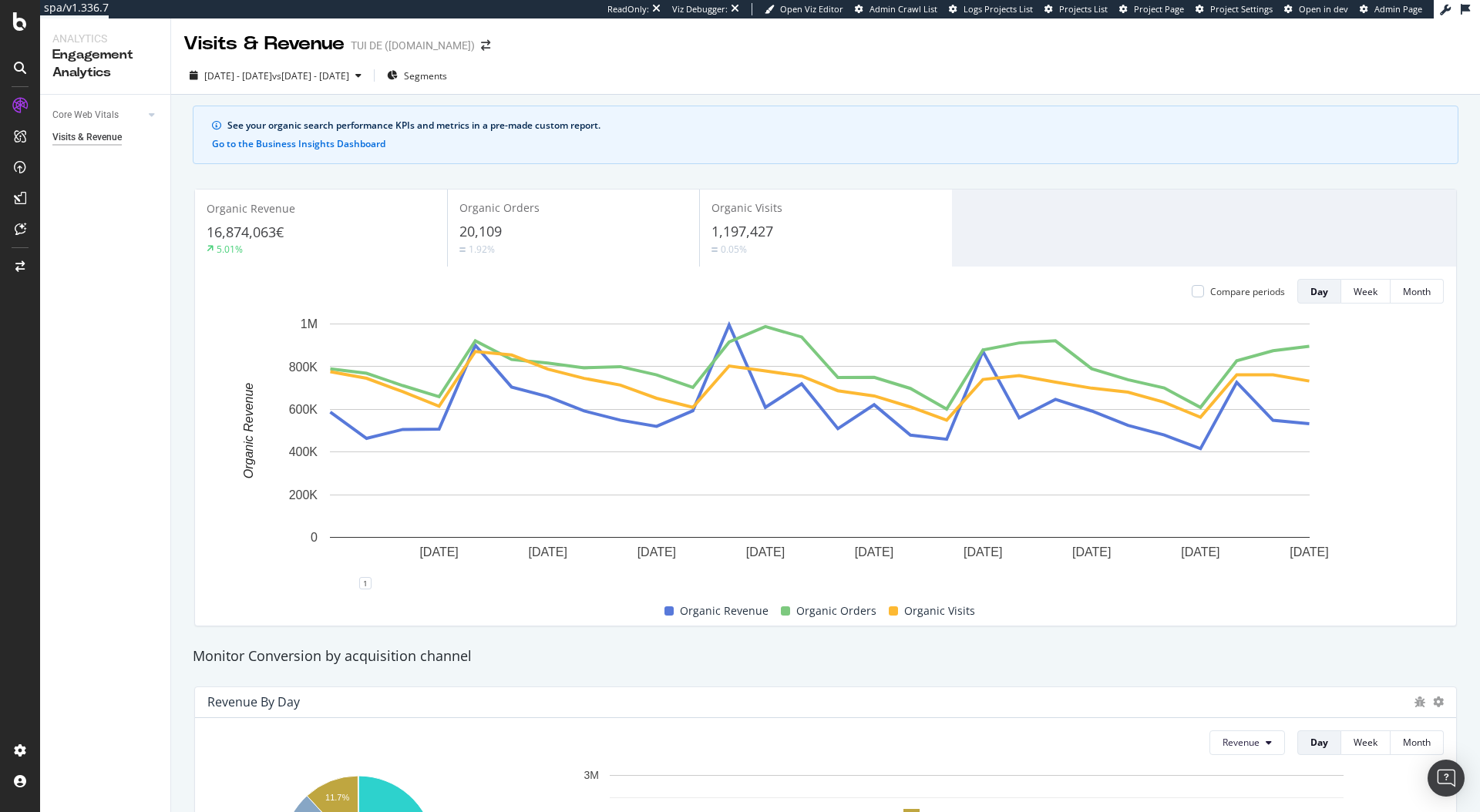
click at [1124, 164] on div "See your organic search performance KPIs and metrics in a pre-made custom repor…" at bounding box center [826, 809] width 1309 height 1427
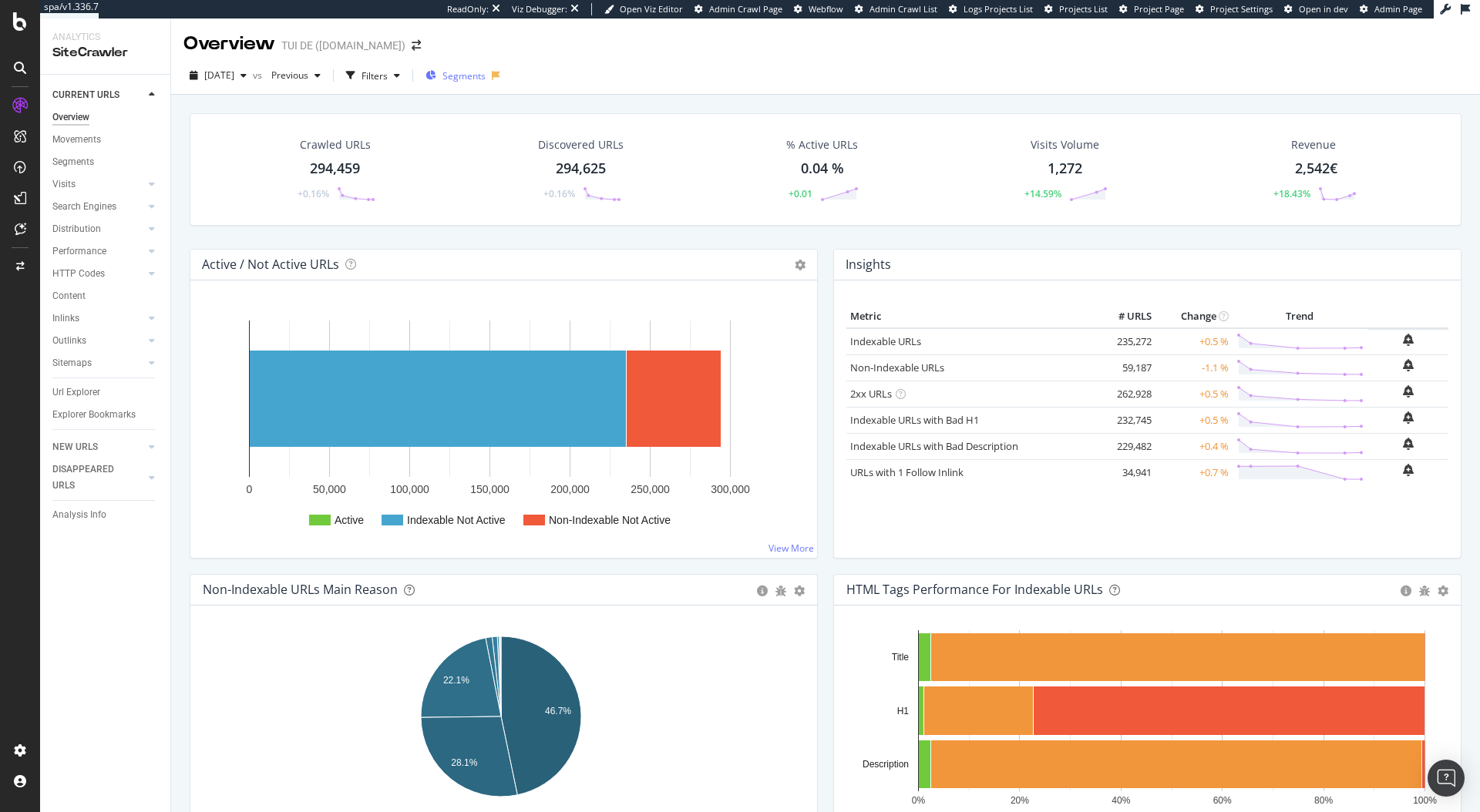
click at [485, 79] on span "Segments" at bounding box center [464, 75] width 43 height 13
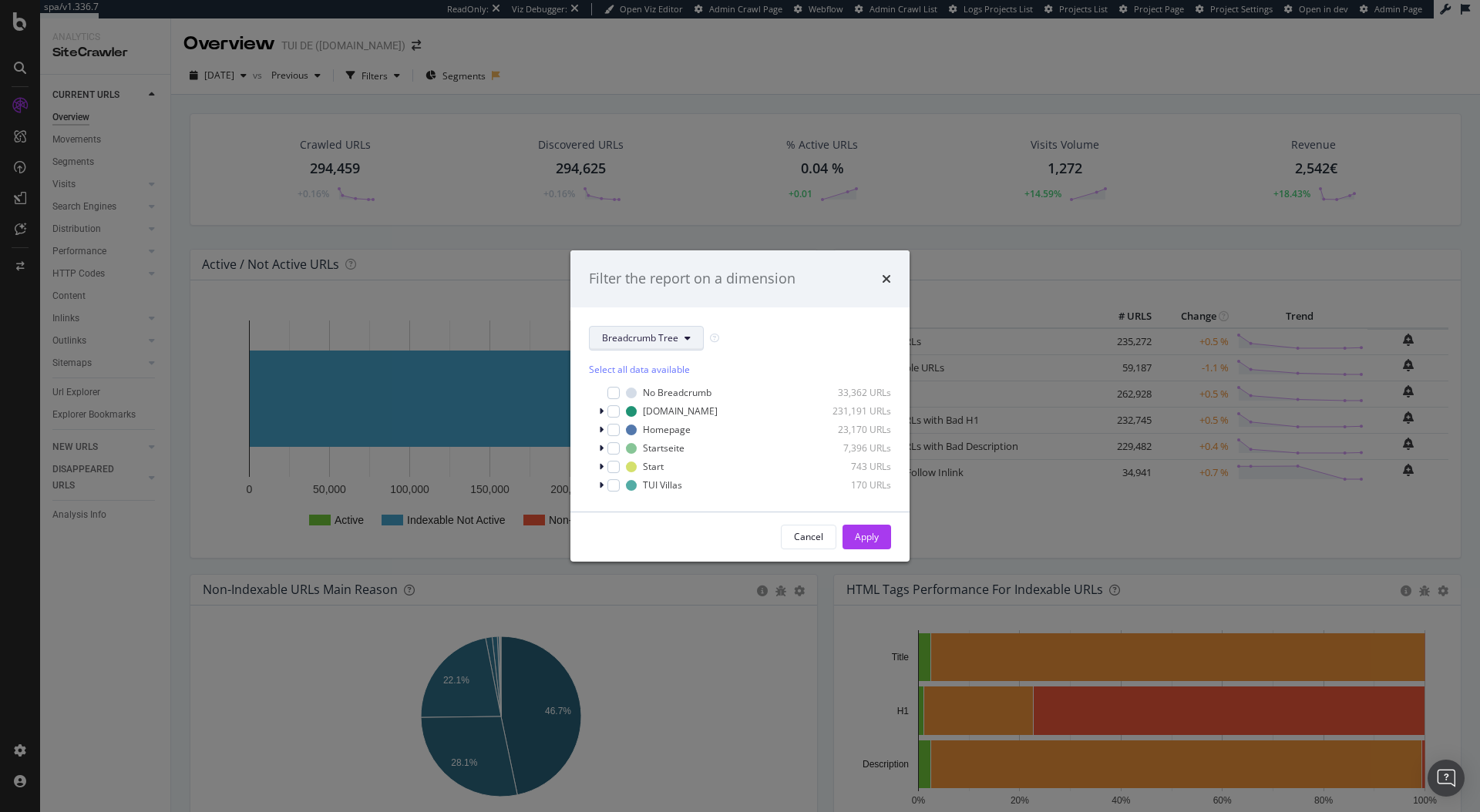
click at [677, 340] on button "Breadcrumb Tree" at bounding box center [647, 338] width 115 height 25
click at [753, 308] on div "Breadcrumb Tree Select all data available No Breadcrumb 33,362 URLs TUI.com 231…" at bounding box center [739, 410] width 339 height 204
click at [687, 340] on icon "modal" at bounding box center [687, 338] width 6 height 9
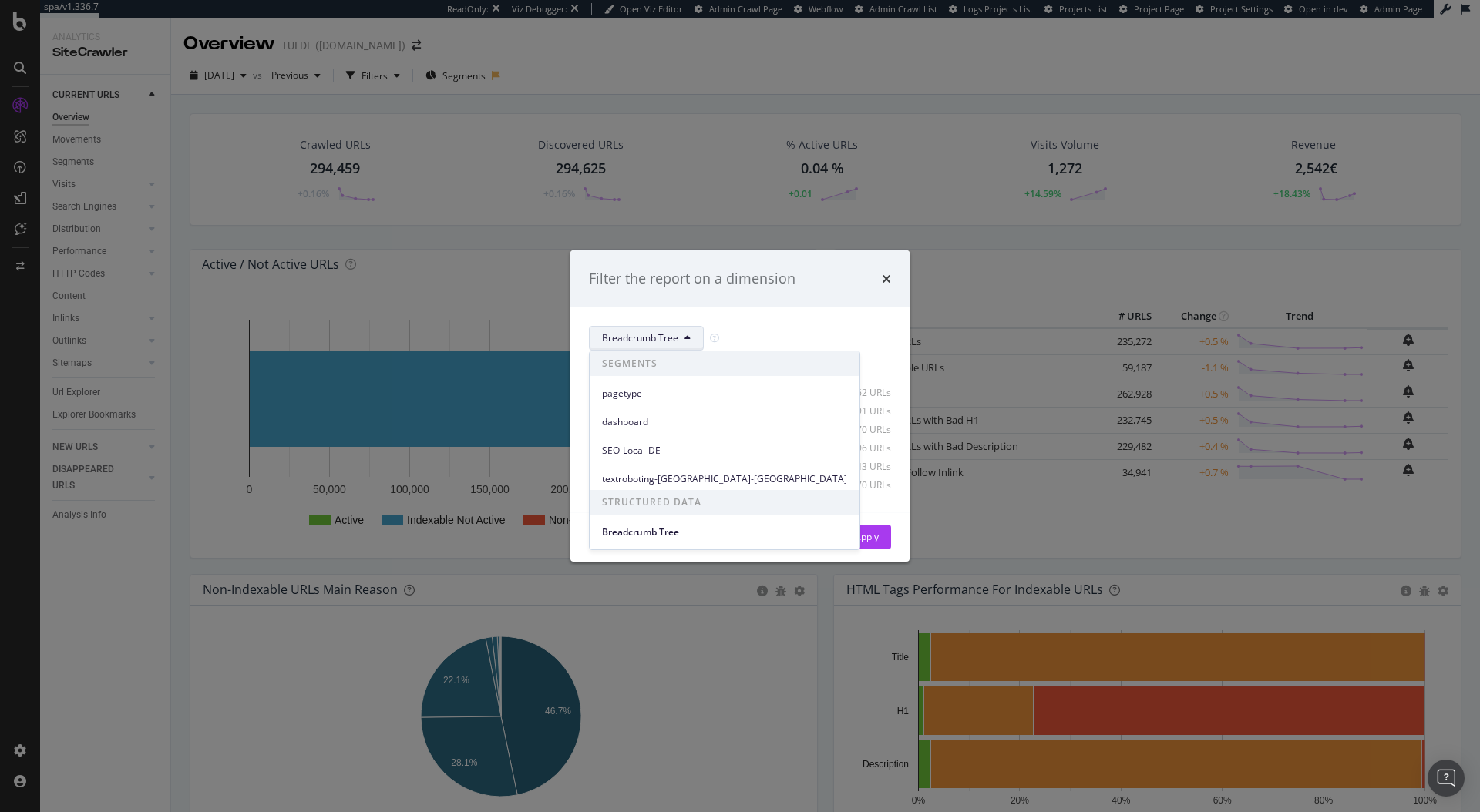
click at [826, 308] on div "Breadcrumb Tree Select all data available No Breadcrumb 33,362 URLs TUI.com 231…" at bounding box center [739, 410] width 339 height 204
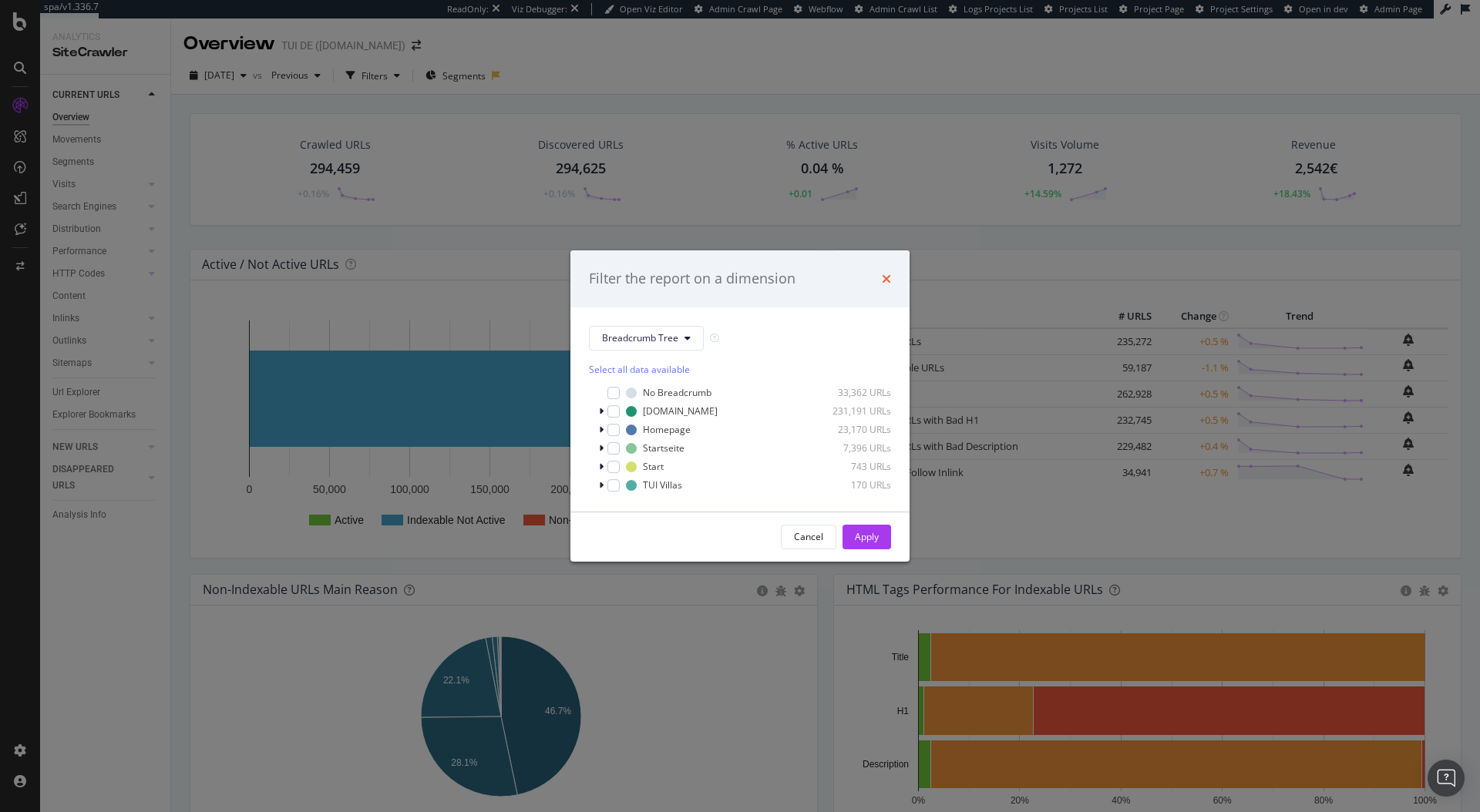
click at [885, 278] on icon "times" at bounding box center [886, 279] width 9 height 12
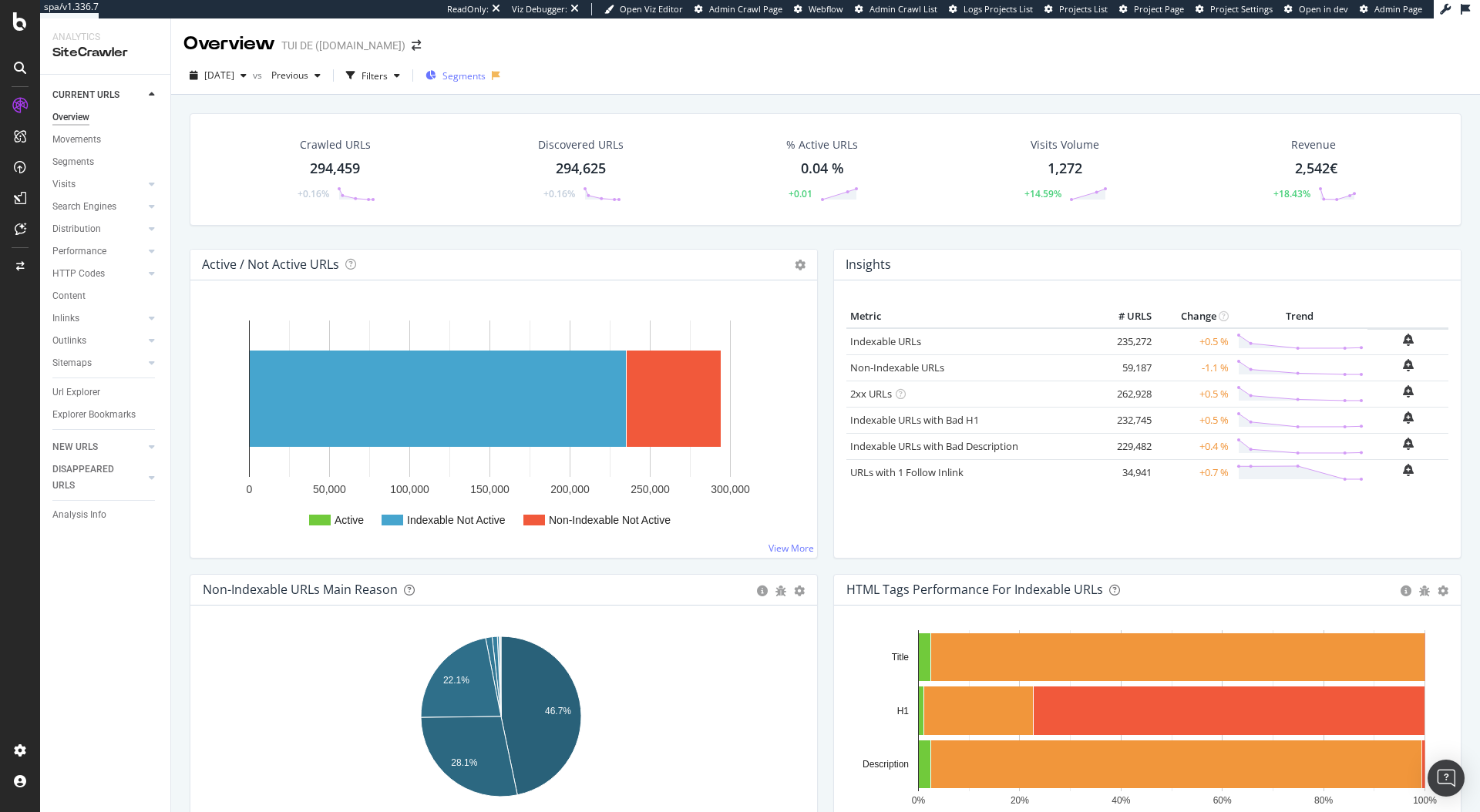
click at [485, 76] on span "Segments" at bounding box center [464, 75] width 43 height 13
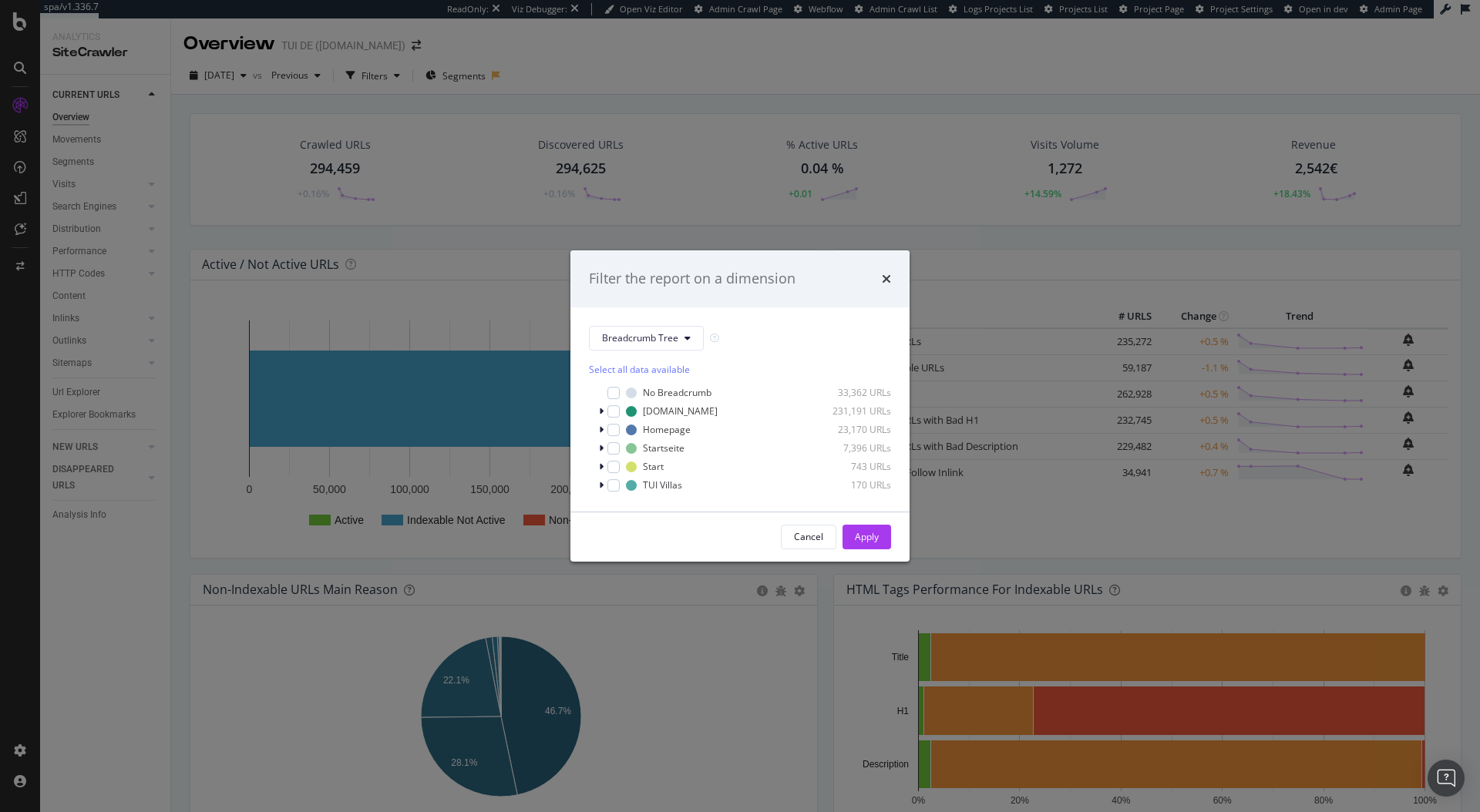
click at [864, 205] on div "Filter the report on a dimension Breadcrumb Tree Select all data available No B…" at bounding box center [740, 406] width 1480 height 812
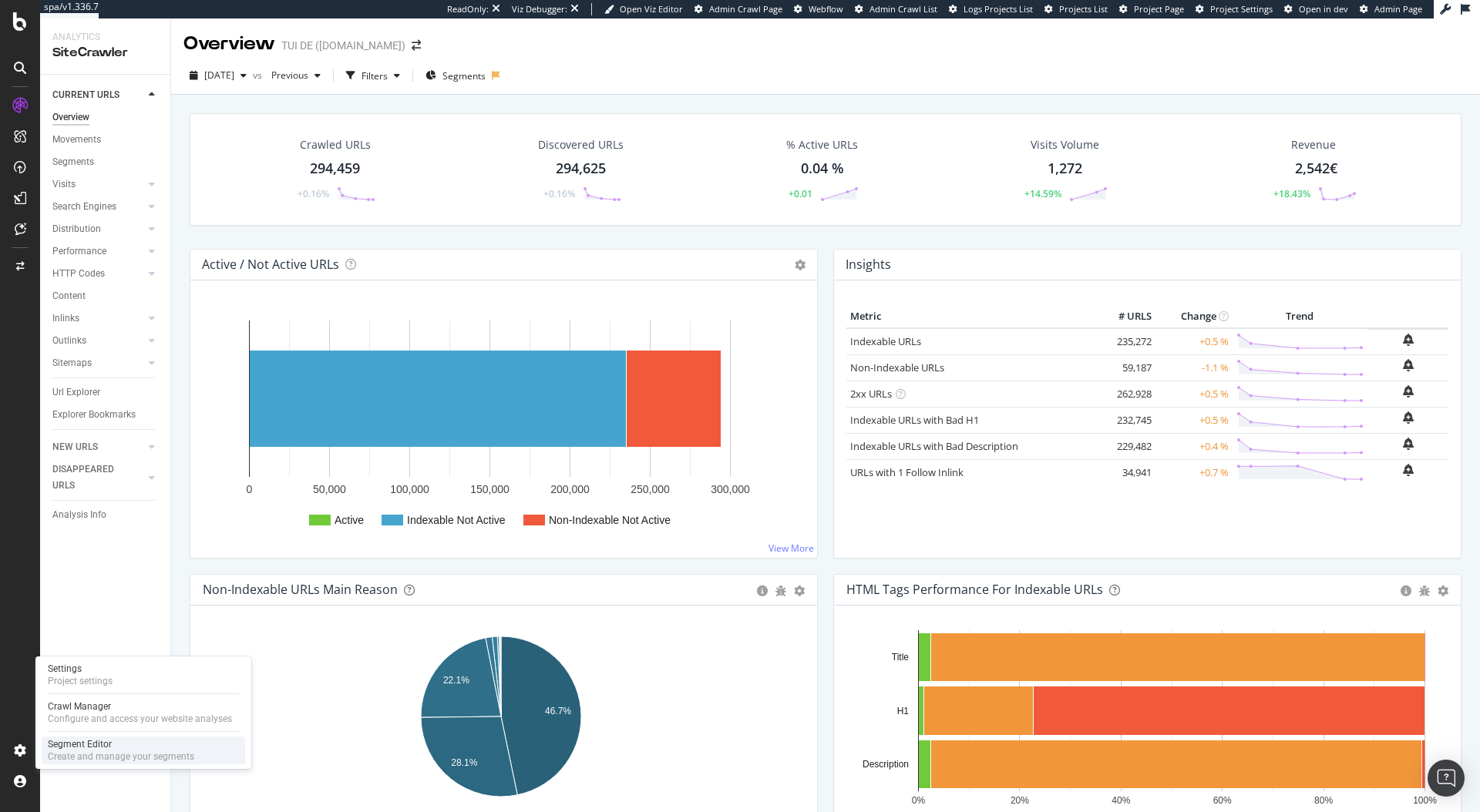
click at [89, 743] on div "Segment Editor" at bounding box center [121, 744] width 147 height 12
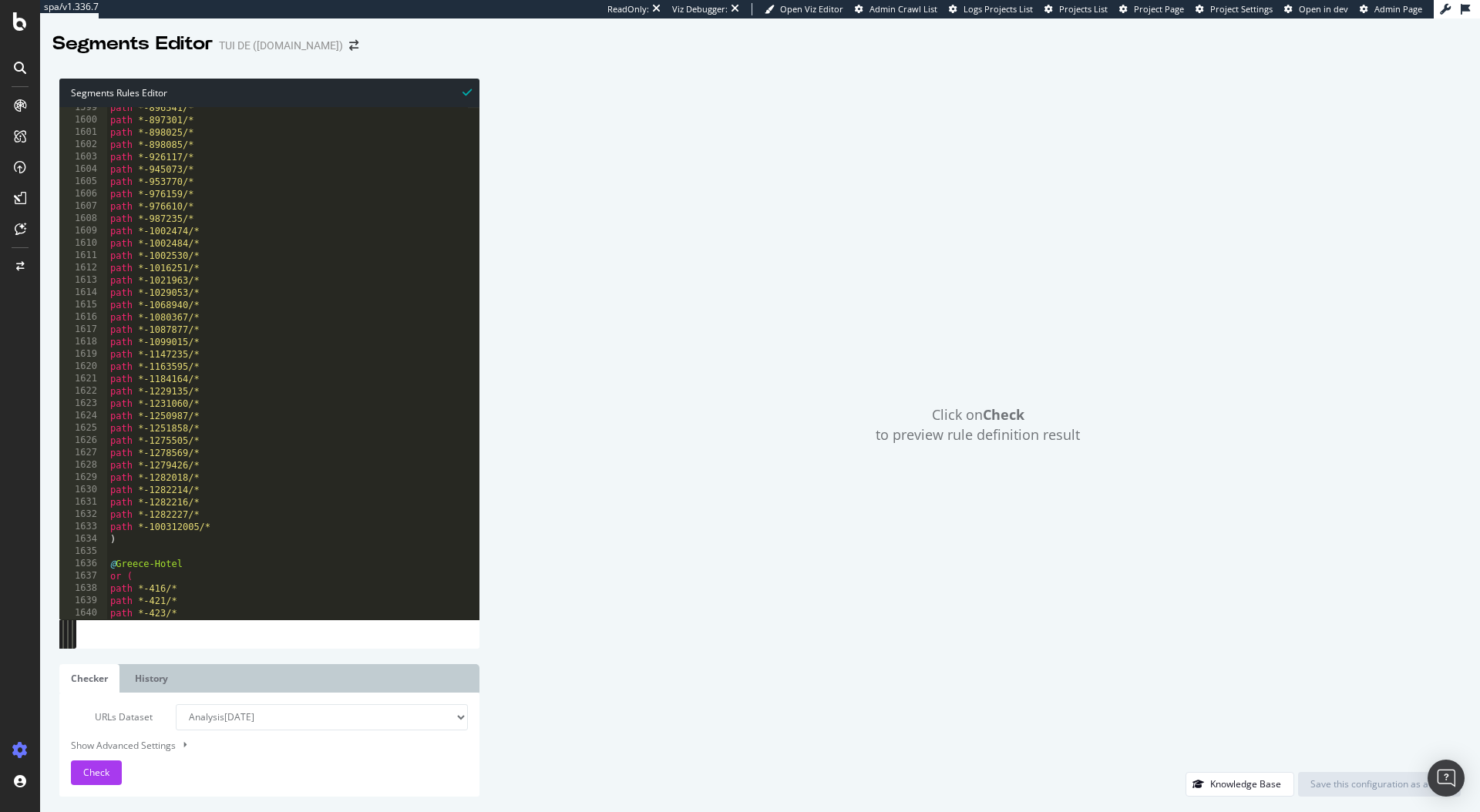
scroll to position [5370, 0]
click at [201, 553] on div "path *-896541/* path *-897301/* path *-898025/* path *-898085/* path *-926117/*…" at bounding box center [288, 370] width 362 height 537
drag, startPoint x: 140, startPoint y: 503, endPoint x: 185, endPoint y: 502, distance: 45.0
click at [182, 502] on div "path *-976159/* path *-976610/* path *-987235/* path *-1002474/* path *-1002484…" at bounding box center [288, 369] width 362 height 537
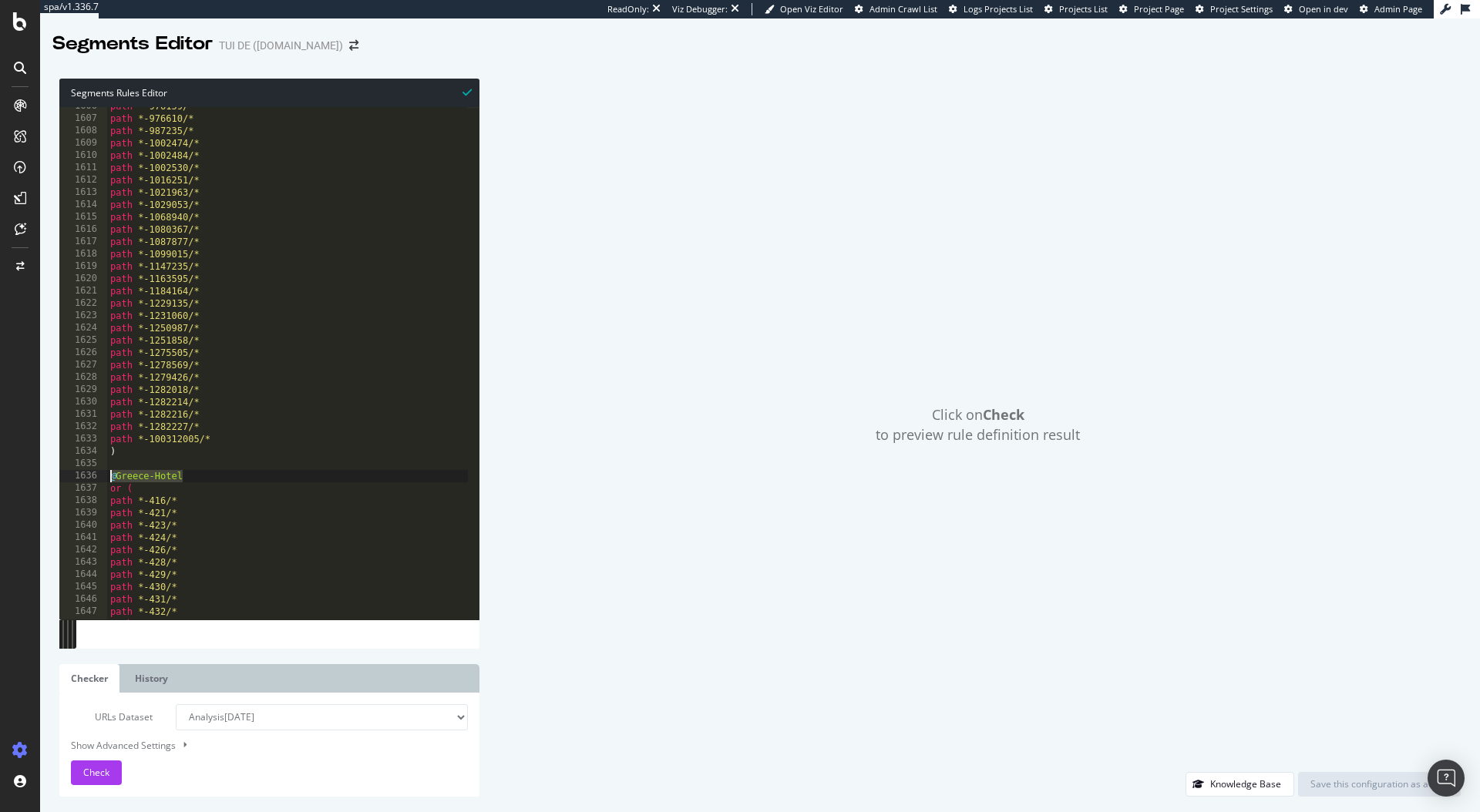
drag, startPoint x: 194, startPoint y: 475, endPoint x: 109, endPoint y: 479, distance: 85.1
click at [109, 479] on div "path *-976159/* path *-976610/* path *-987235/* path *-1002474/* path *-1002484…" at bounding box center [288, 369] width 362 height 537
type textarea "@Greece-Hotel"
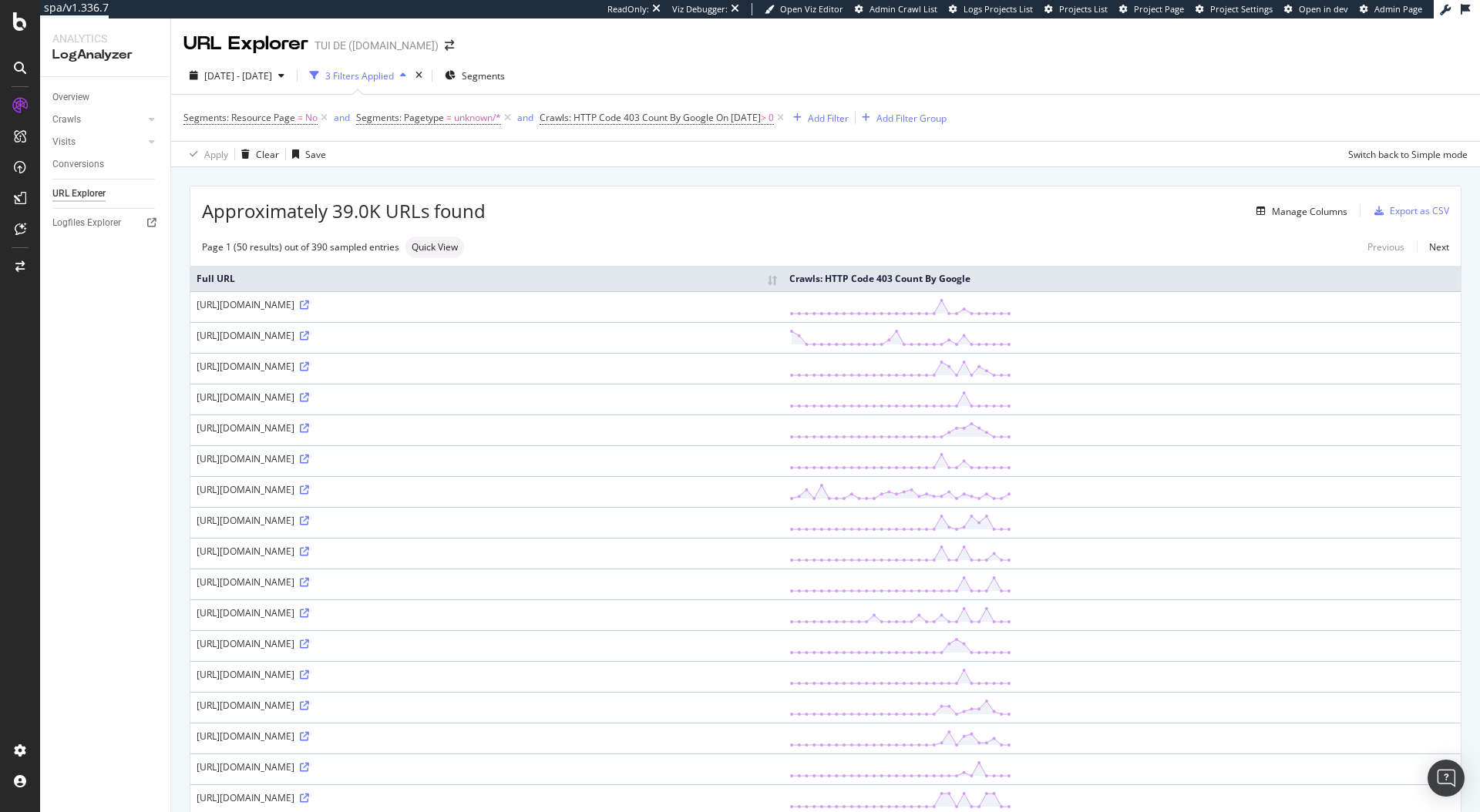
drag, startPoint x: 286, startPoint y: 305, endPoint x: 301, endPoint y: 305, distance: 15.0
click at [301, 305] on div "[URL][DOMAIN_NAME]" at bounding box center [486, 304] width 581 height 13
drag, startPoint x: 275, startPoint y: 304, endPoint x: 301, endPoint y: 304, distance: 26.0
click at [301, 304] on div "[URL][DOMAIN_NAME]" at bounding box center [486, 304] width 581 height 13
